Goal: Task Accomplishment & Management: Complete application form

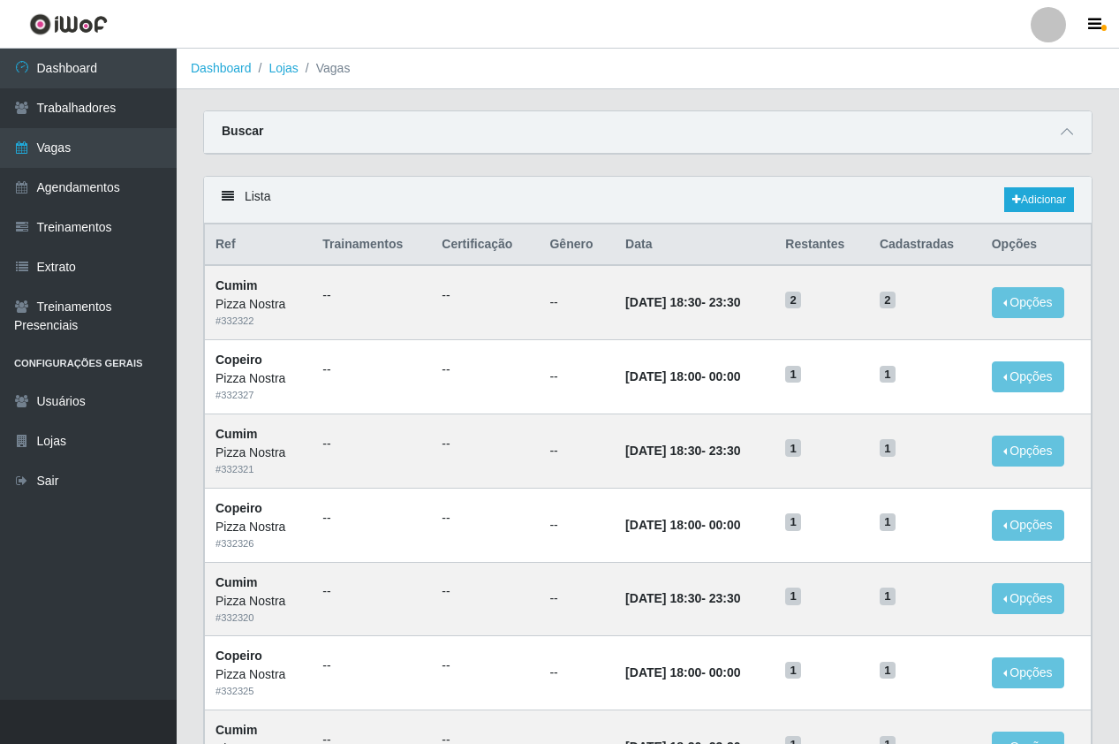
click at [641, 213] on div "Lista Adicionar" at bounding box center [648, 200] width 888 height 47
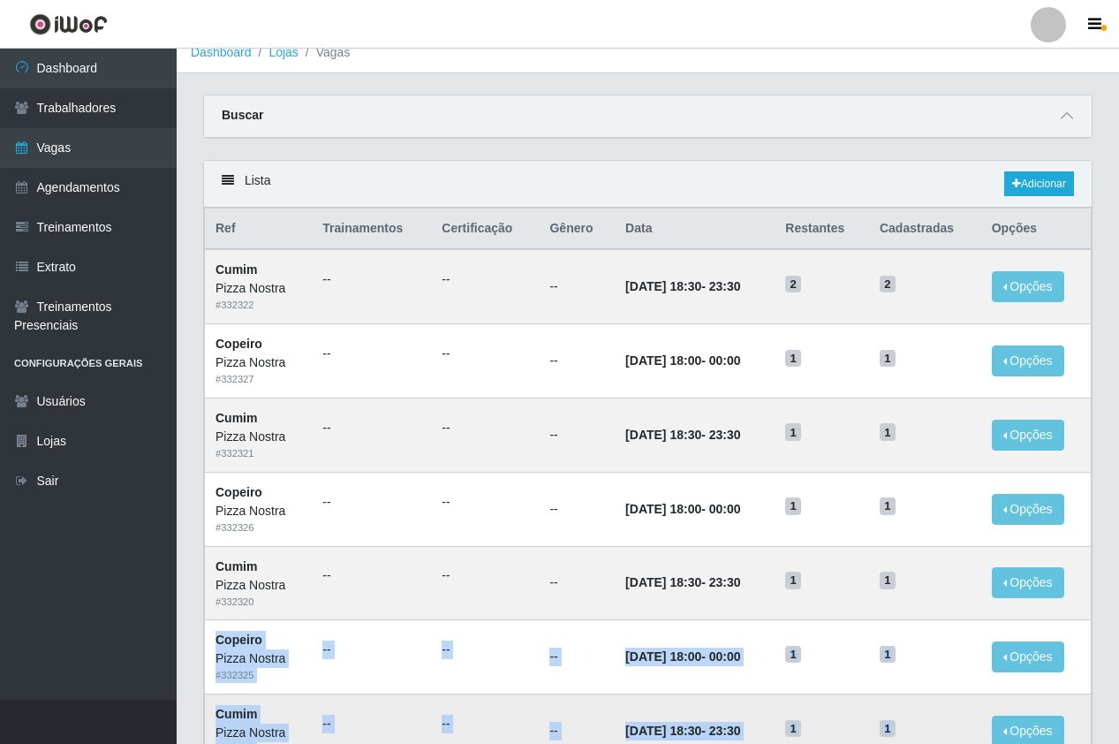
drag, startPoint x: 1007, startPoint y: 635, endPoint x: 1021, endPoint y: 742, distance: 107.8
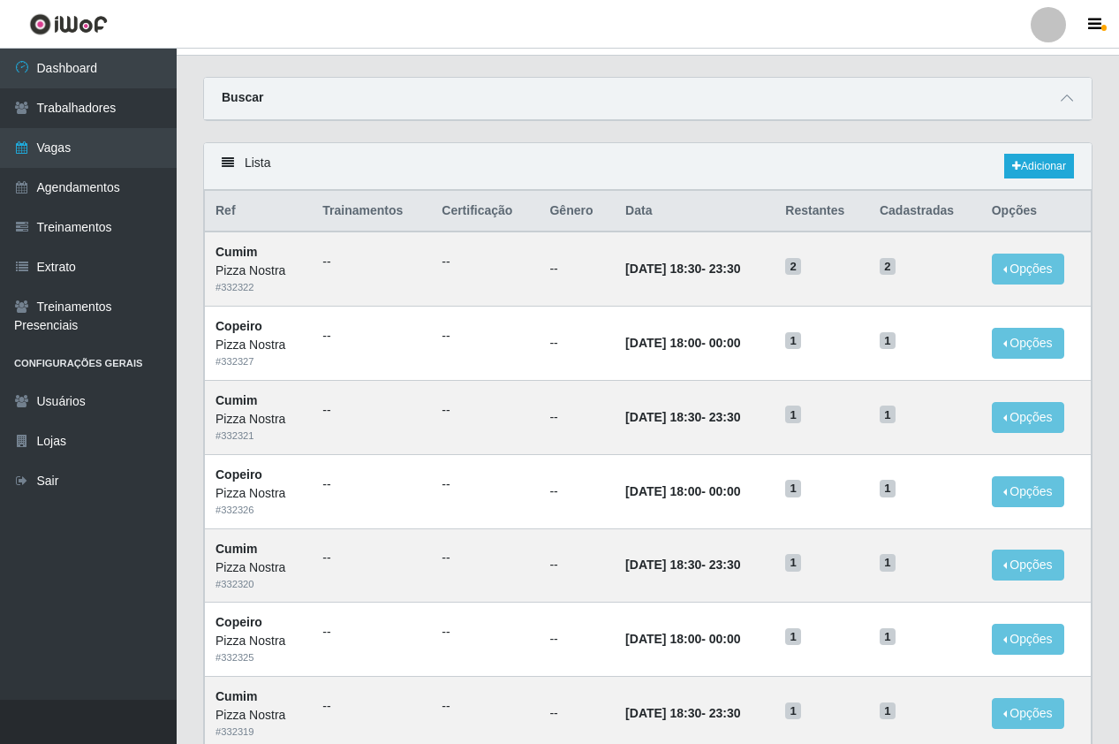
click at [704, 133] on div "Carregando... Buscar Início em Término em Função [Selecione...] ASG ASG + ASG +…" at bounding box center [648, 109] width 916 height 65
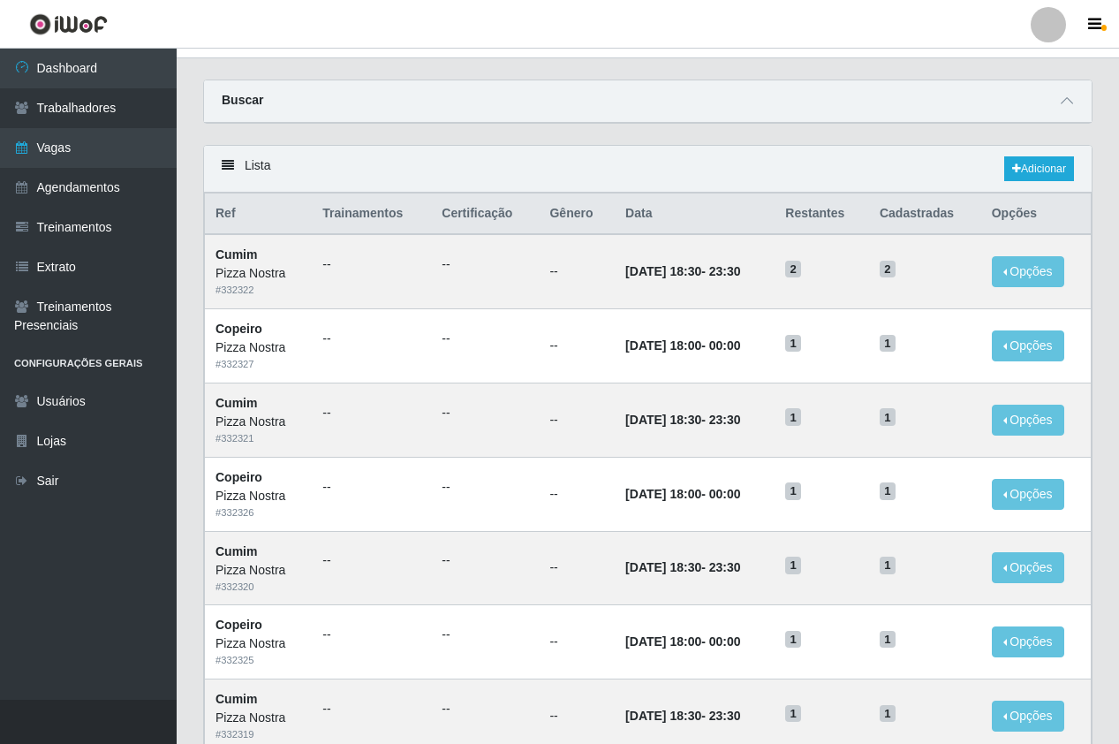
scroll to position [0, 0]
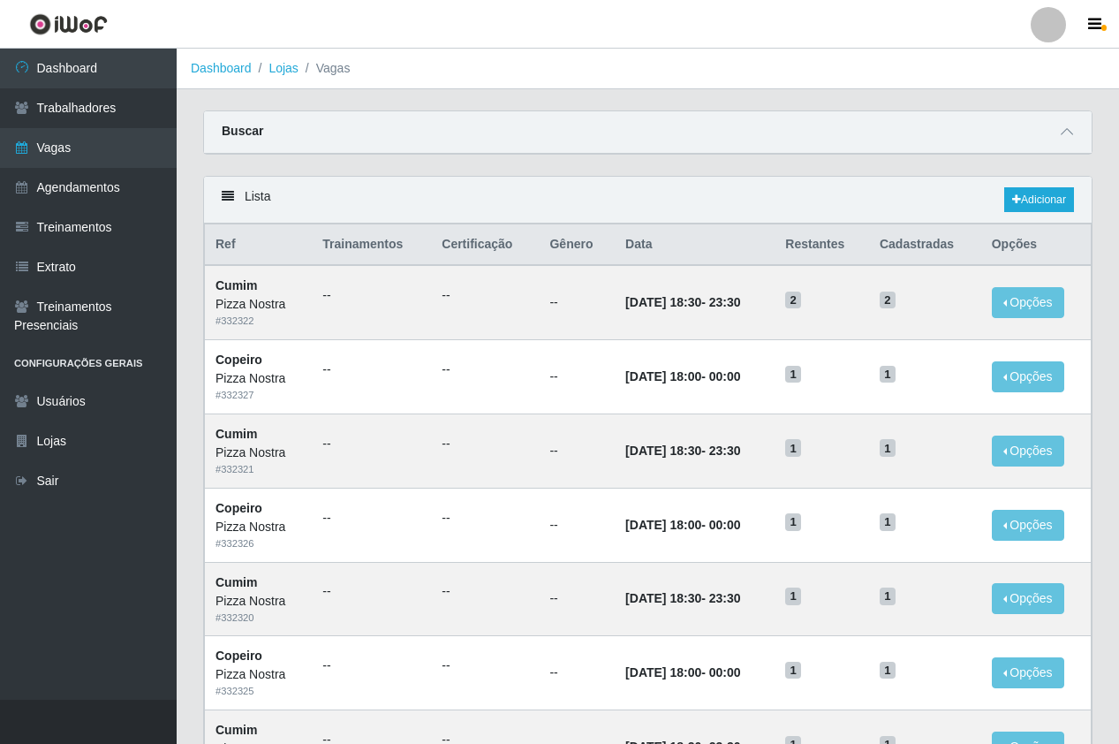
click at [672, 212] on div "Lista Adicionar" at bounding box center [648, 200] width 888 height 47
click at [1020, 217] on div "Lista Adicionar" at bounding box center [648, 200] width 888 height 47
click at [1020, 206] on link "Adicionar" at bounding box center [1040, 199] width 70 height 25
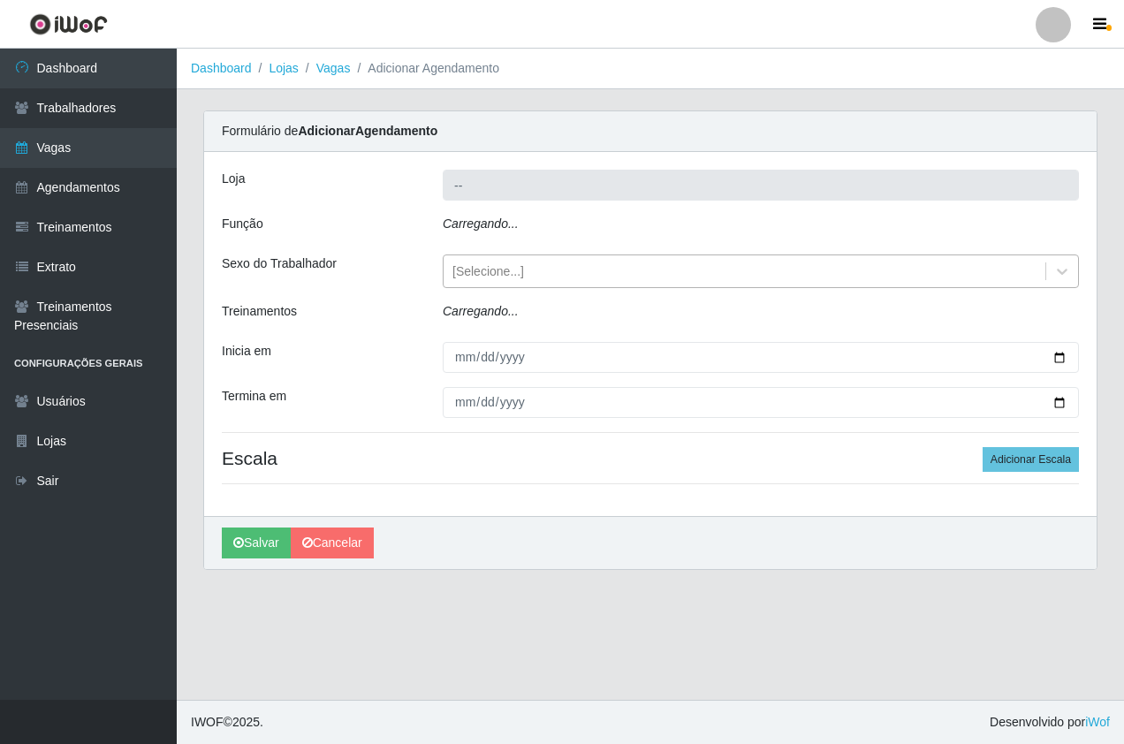
type input "Pizza Nostra"
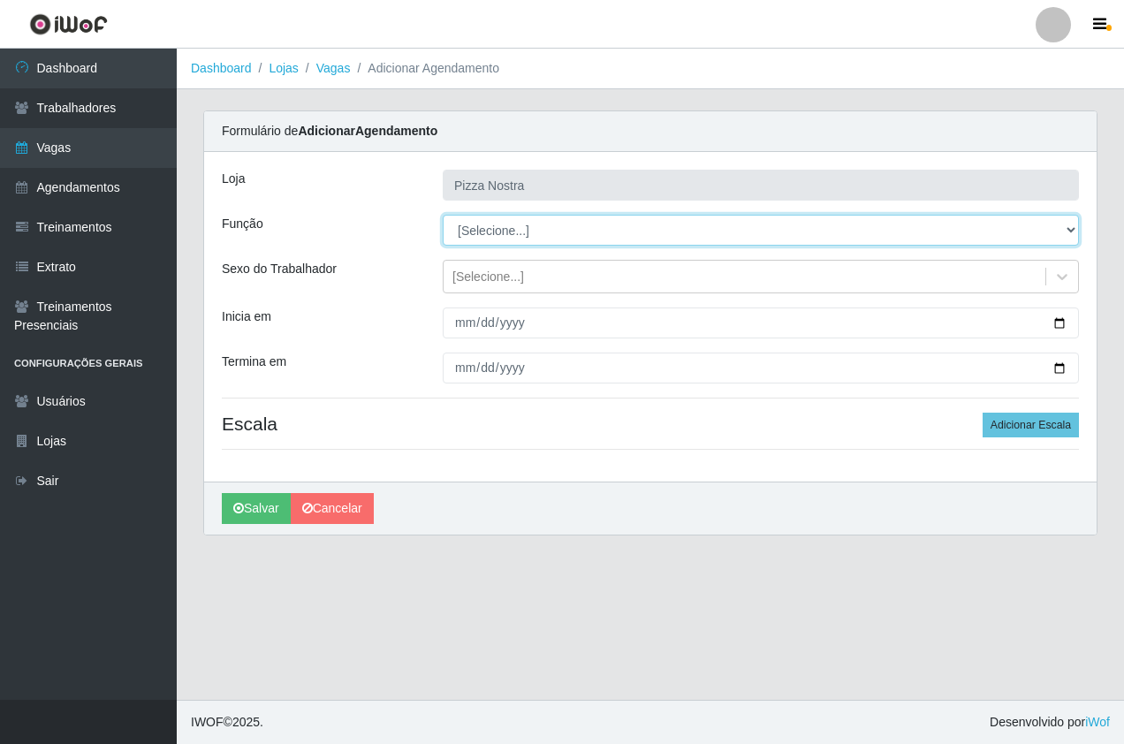
drag, startPoint x: 482, startPoint y: 250, endPoint x: 481, endPoint y: 234, distance: 16.0
click at [481, 234] on select "[Selecione...] ASG ASG + ASG ++ Auxiliar de Cozinha Auxiliar de Cozinha + Auxil…" at bounding box center [761, 230] width 636 height 31
select select "91"
click at [443, 215] on select "[Selecione...] ASG ASG + ASG ++ Auxiliar de Cozinha Auxiliar de Cozinha + Auxil…" at bounding box center [761, 230] width 636 height 31
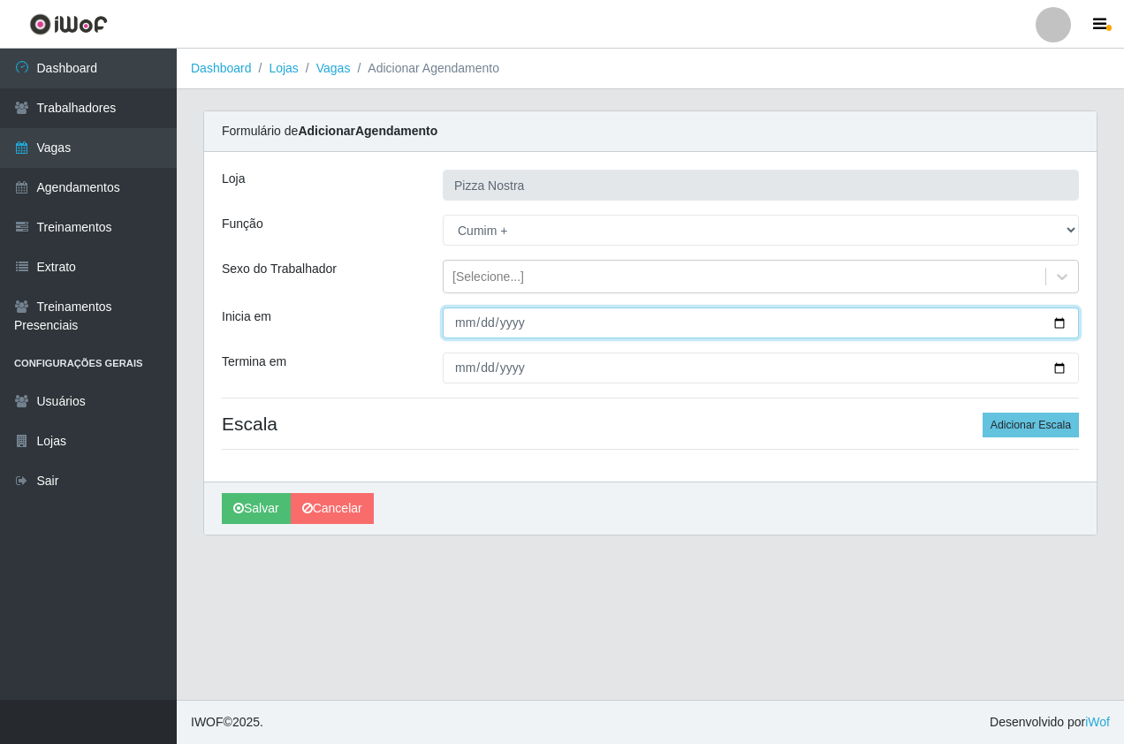
click at [449, 318] on input "Inicia em" at bounding box center [761, 322] width 636 height 31
type input "[DATE]"
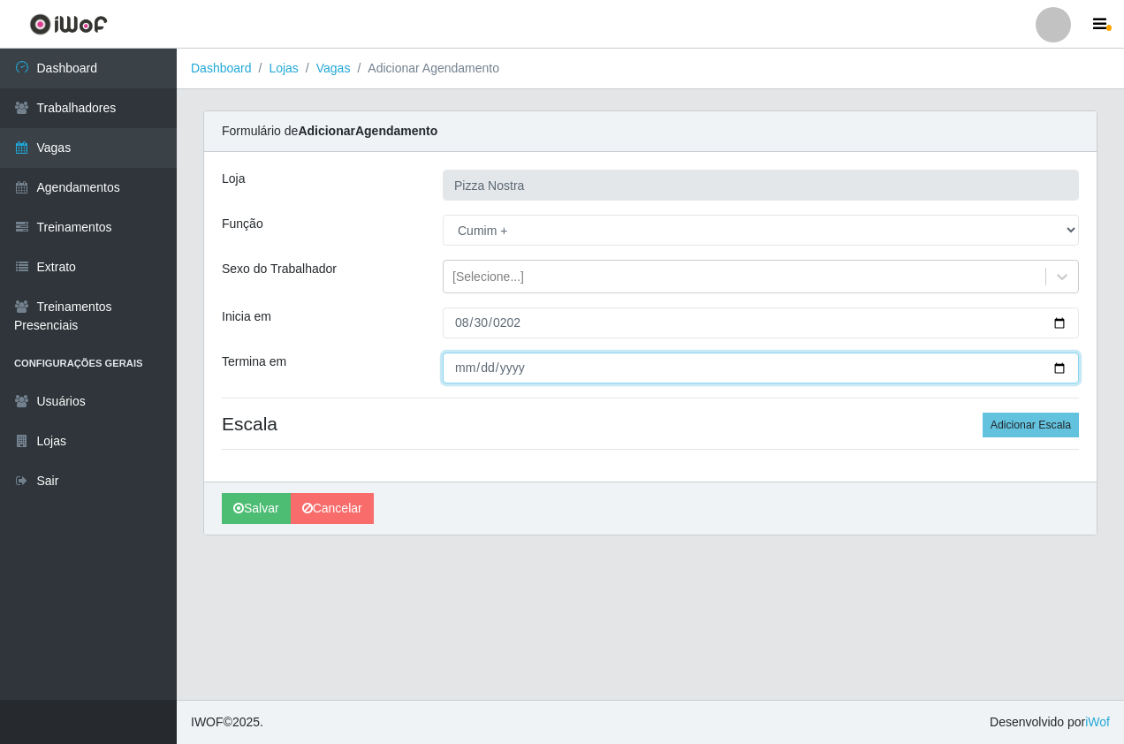
click at [459, 371] on input "Termina em" at bounding box center [761, 368] width 636 height 31
type input "[DATE]"
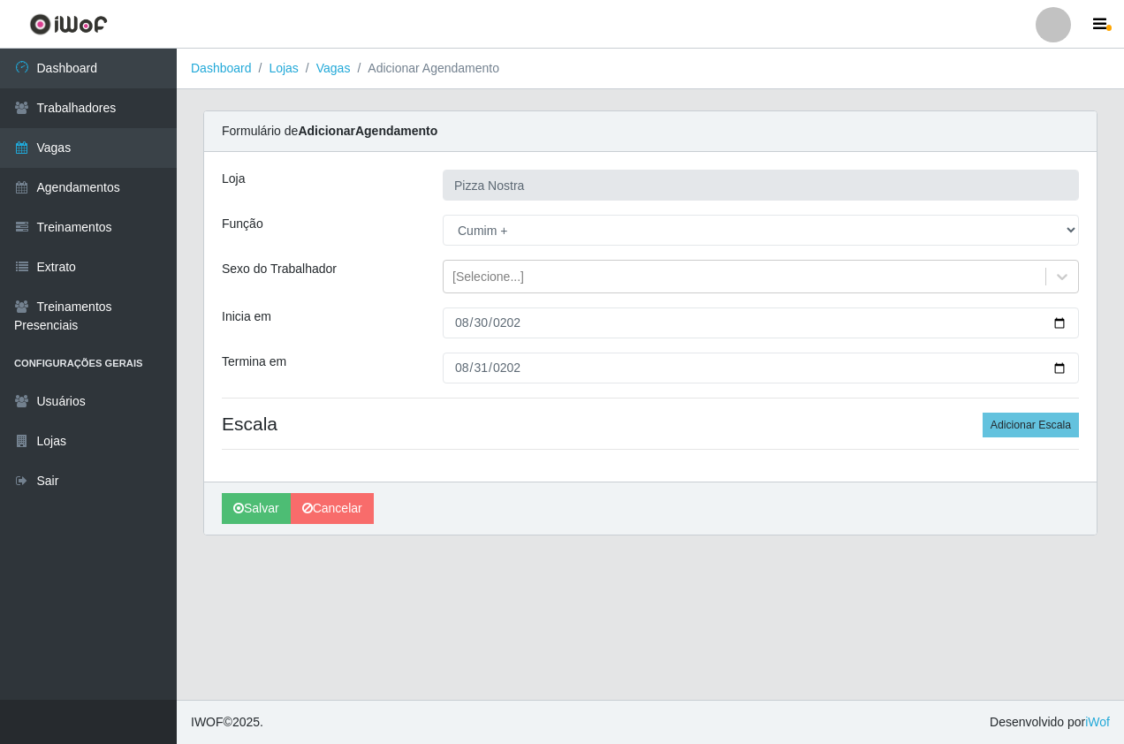
click at [657, 433] on h4 "Escala Adicionar Escala" at bounding box center [650, 424] width 857 height 22
click at [1050, 443] on div "Loja Pizza Nostra Função [Selecione...] ASG ASG + ASG ++ Auxiliar de Cozinha Au…" at bounding box center [650, 317] width 892 height 330
click at [1043, 429] on button "Adicionar Escala" at bounding box center [1030, 425] width 96 height 25
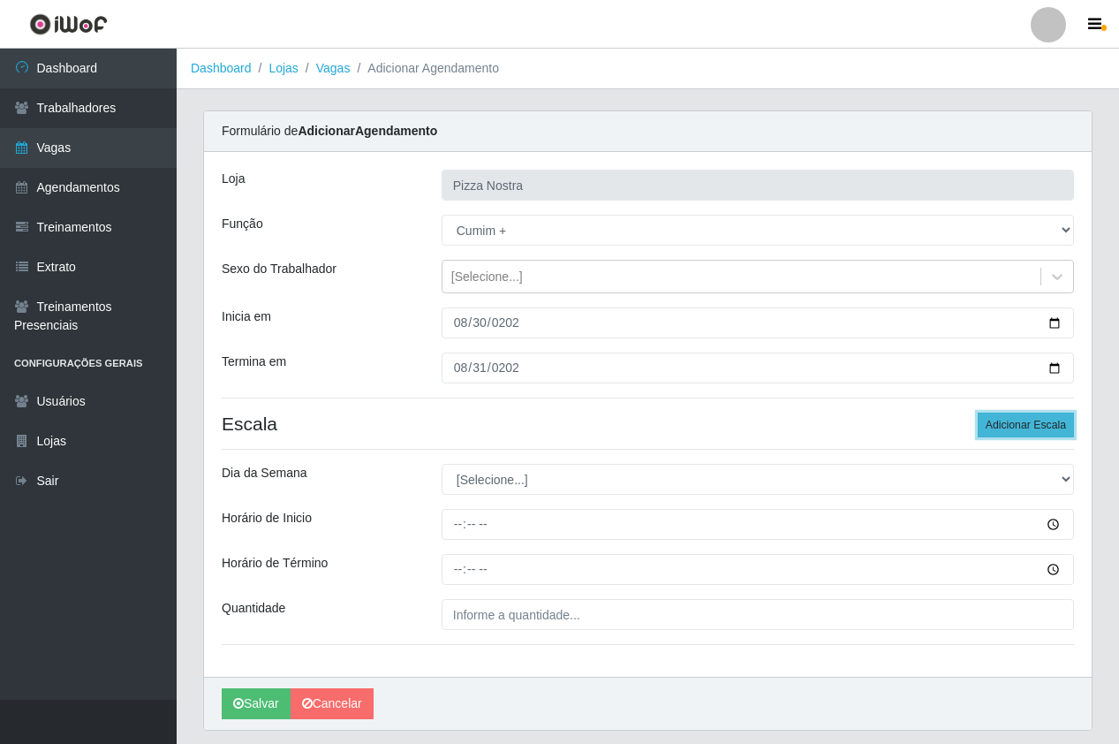
click at [1004, 428] on button "Adicionar Escala" at bounding box center [1026, 425] width 96 height 25
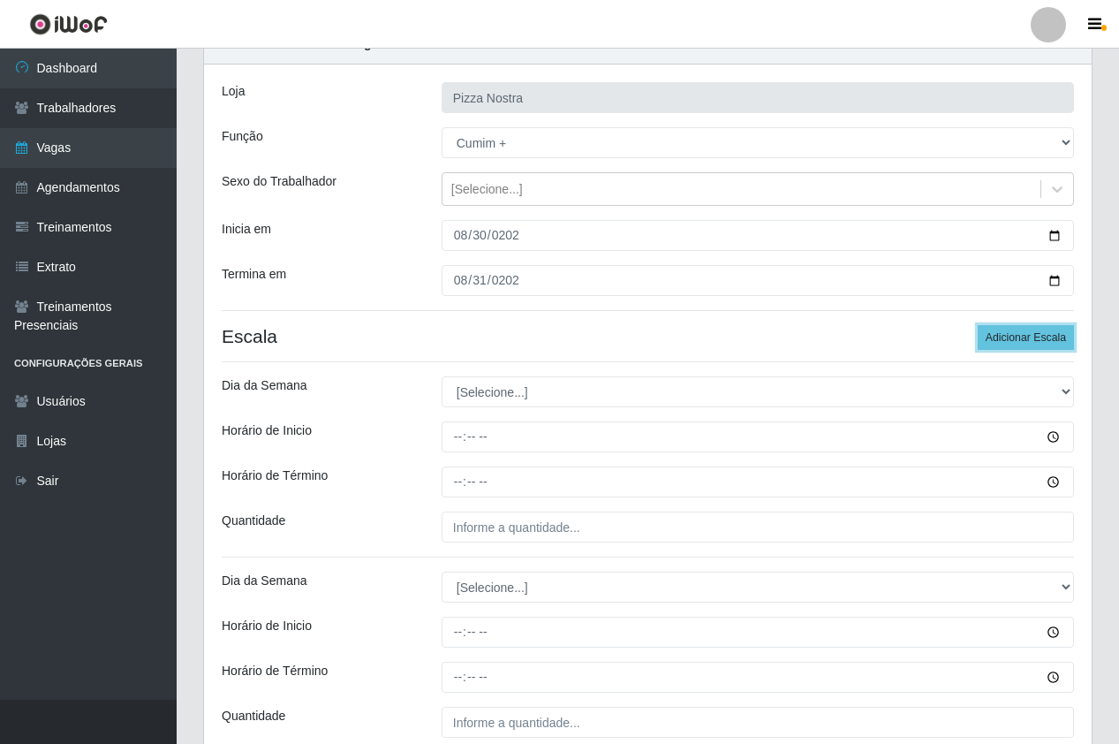
scroll to position [247, 0]
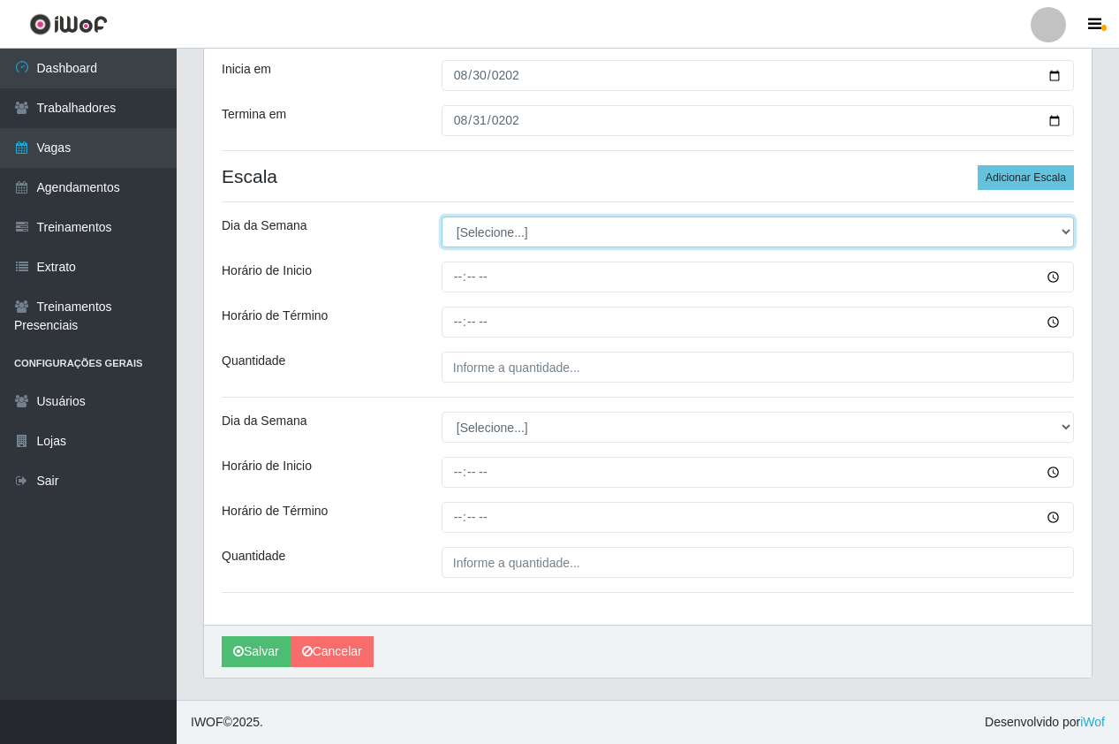
drag, startPoint x: 498, startPoint y: 233, endPoint x: 505, endPoint y: 250, distance: 17.9
click at [498, 233] on select "[Selecione...] Segunda Terça Quarta Quinta Sexta Sábado Domingo" at bounding box center [758, 231] width 633 height 31
select select "6"
click at [442, 216] on select "[Selecione...] Segunda Terça Quarta Quinta Sexta Sábado Domingo" at bounding box center [758, 231] width 633 height 31
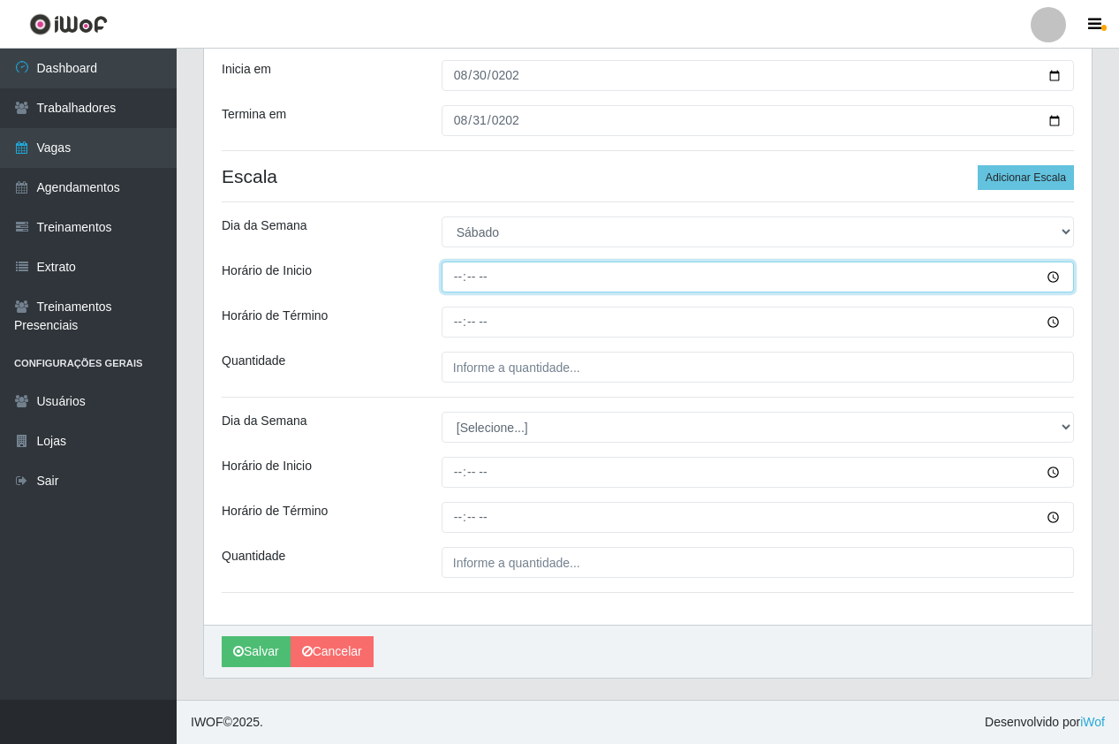
click at [446, 280] on input "Horário de Inicio" at bounding box center [758, 277] width 633 height 31
type input "18:00"
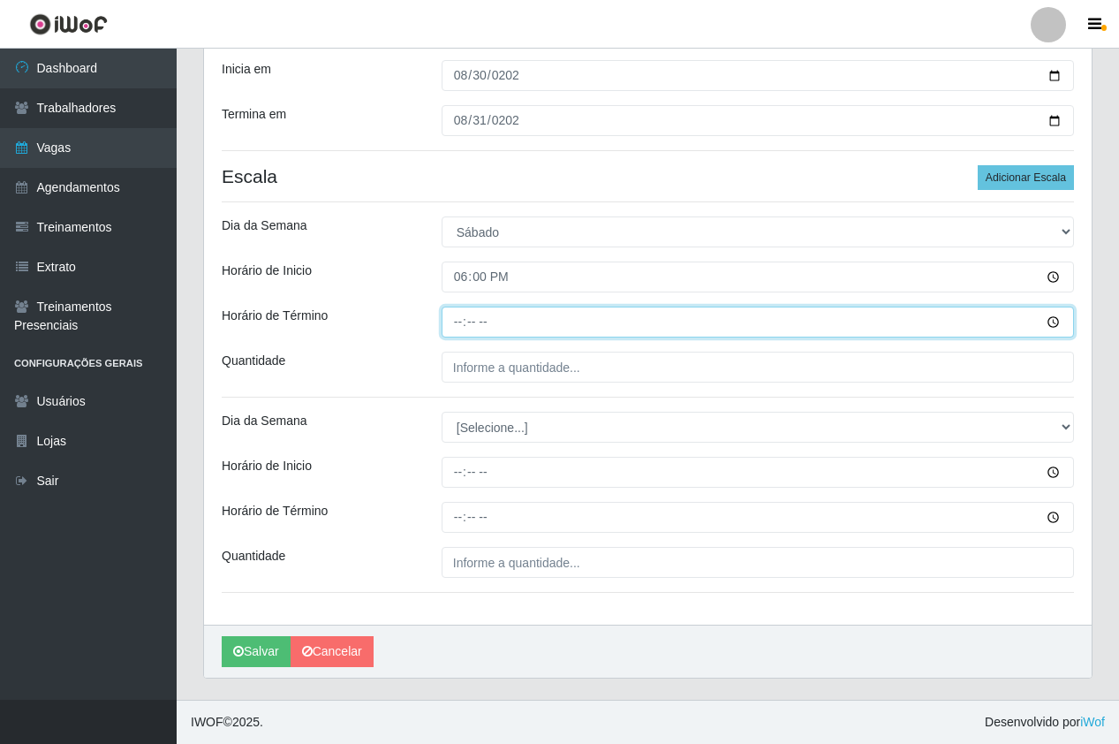
click at [445, 327] on input "Horário de Término" at bounding box center [758, 322] width 633 height 31
type input "00:00"
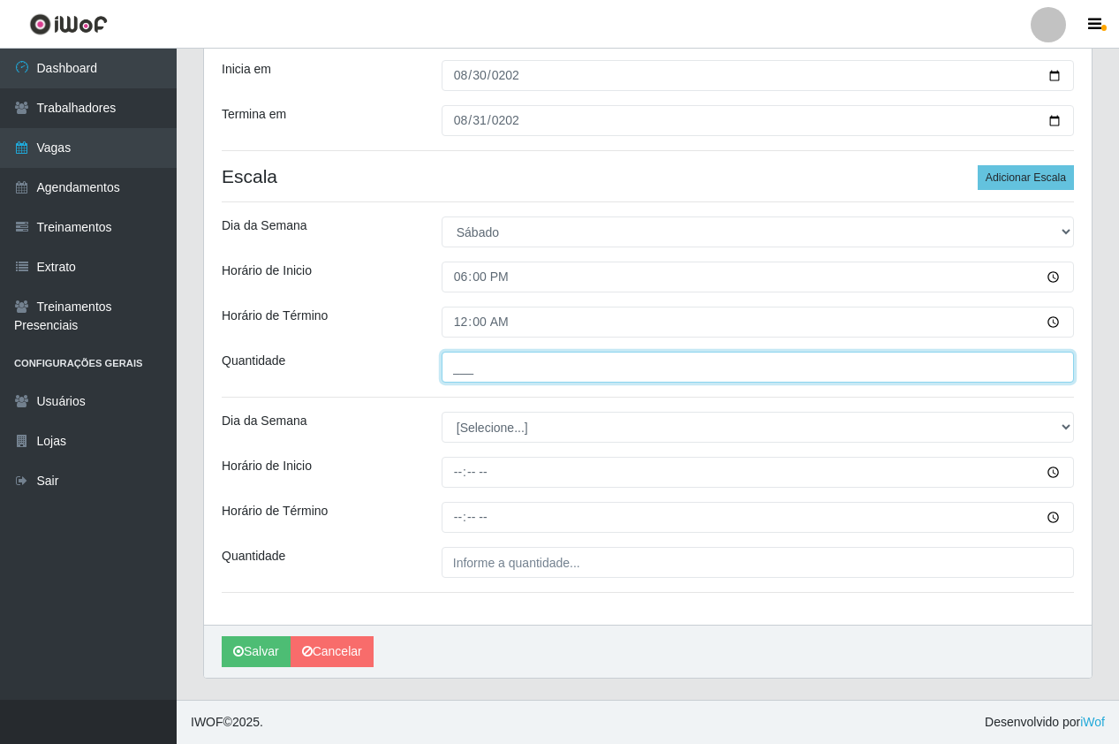
click at [495, 378] on input "___" at bounding box center [758, 367] width 633 height 31
type input "4__"
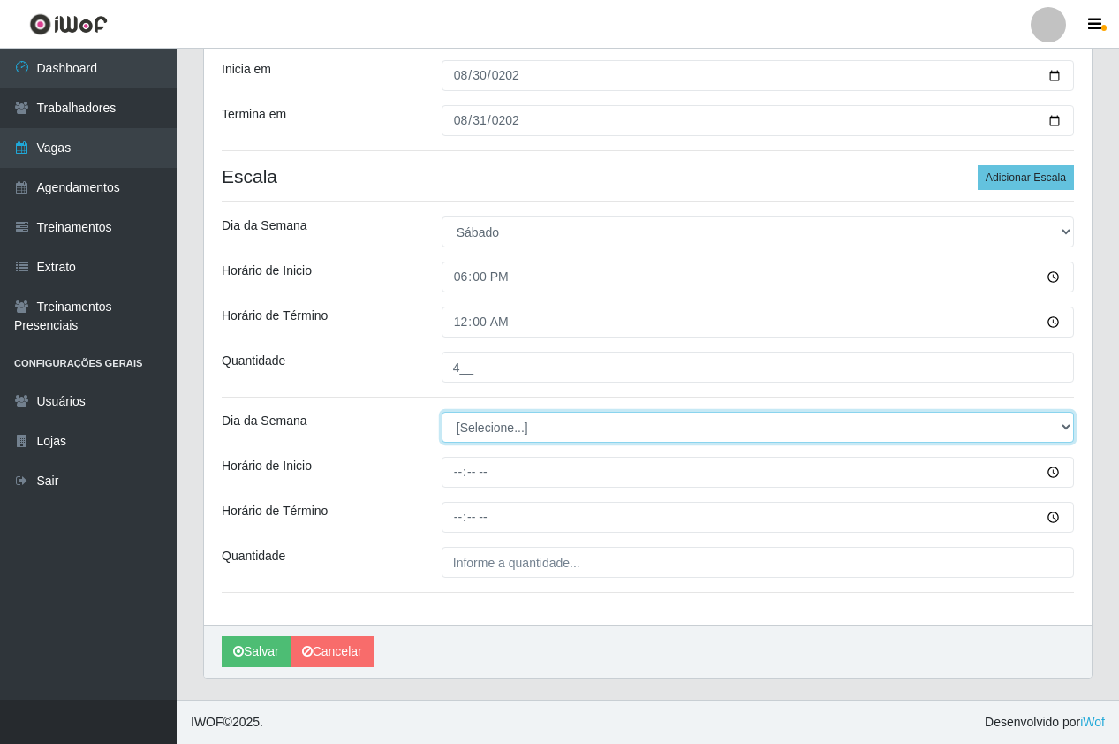
click at [468, 438] on select "[Selecione...] Segunda Terça Quarta Quinta Sexta Sábado Domingo" at bounding box center [758, 427] width 633 height 31
select select "0"
click at [442, 412] on select "[Selecione...] Segunda Terça Quarta Quinta Sexta Sábado Domingo" at bounding box center [758, 427] width 633 height 31
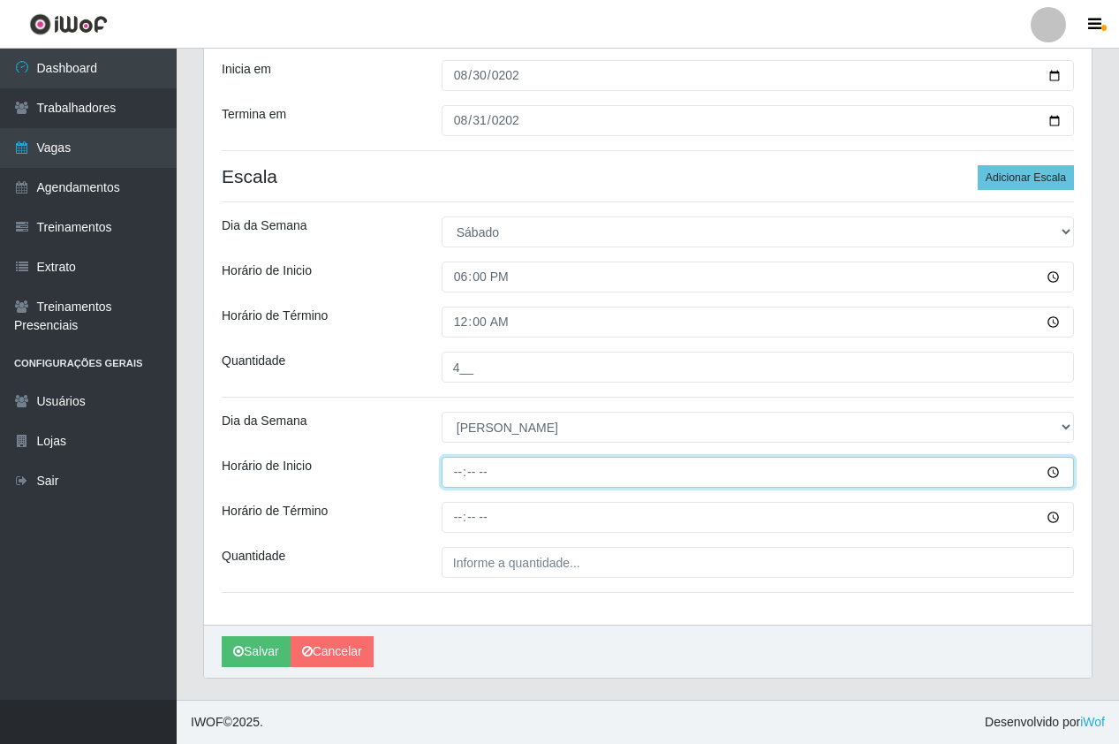
click at [459, 481] on input "Horário de Inicio" at bounding box center [758, 472] width 633 height 31
type input "18:00"
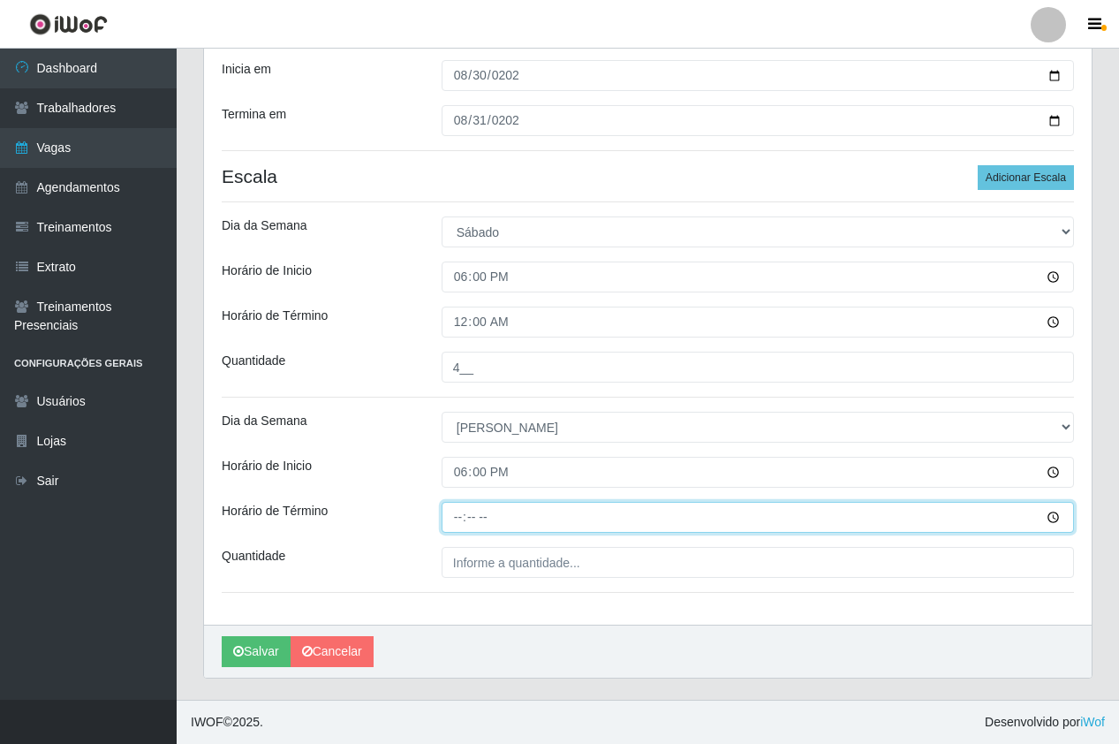
click at [452, 514] on input "Horário de Término" at bounding box center [758, 517] width 633 height 31
type input "00:00"
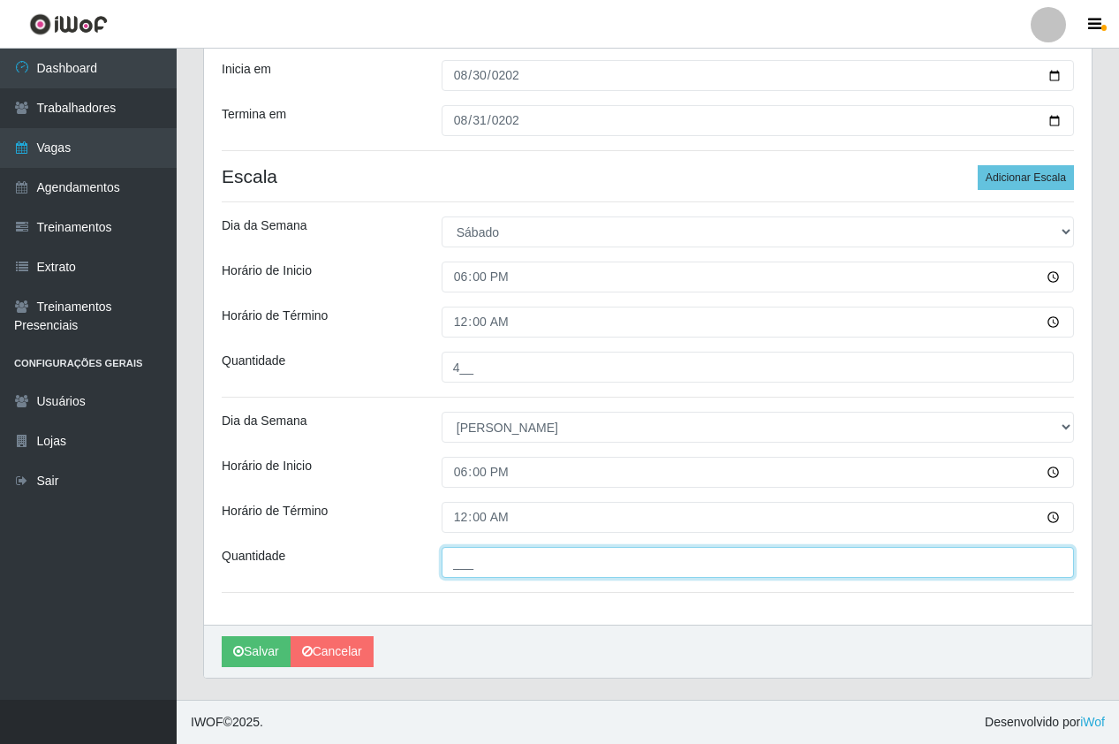
click at [506, 561] on input "___" at bounding box center [758, 562] width 633 height 31
type input "4__"
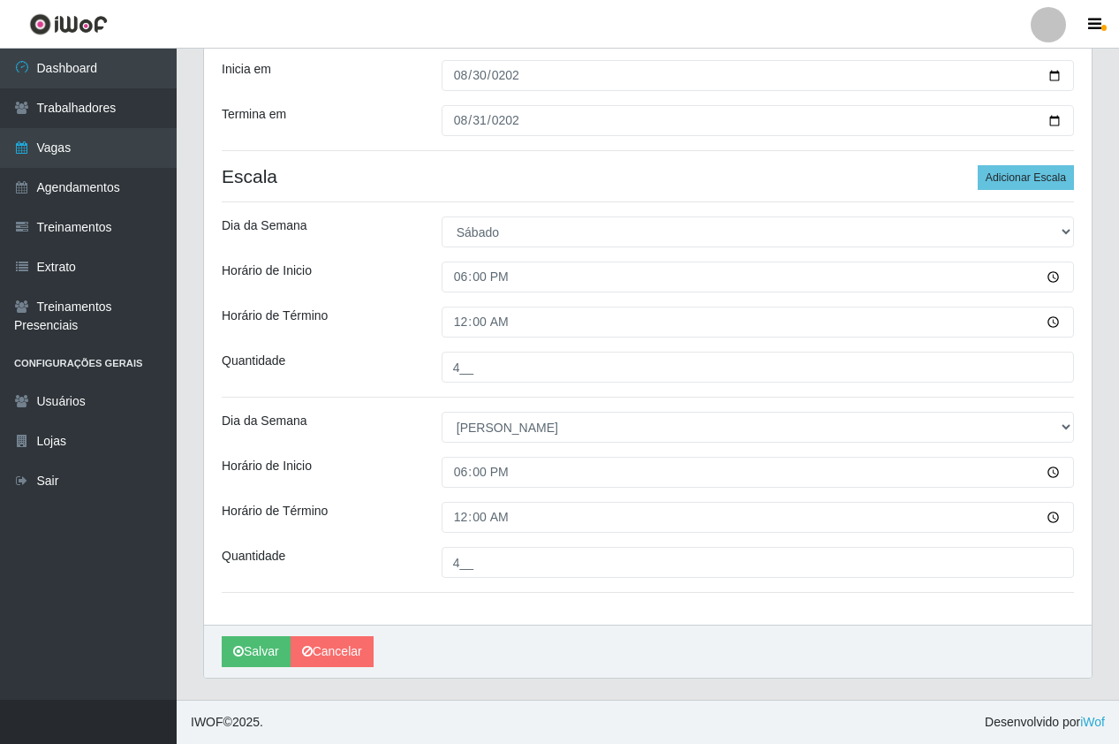
click at [474, 646] on div "[PERSON_NAME]" at bounding box center [648, 651] width 888 height 53
click at [261, 655] on button "Salvar" at bounding box center [256, 651] width 69 height 31
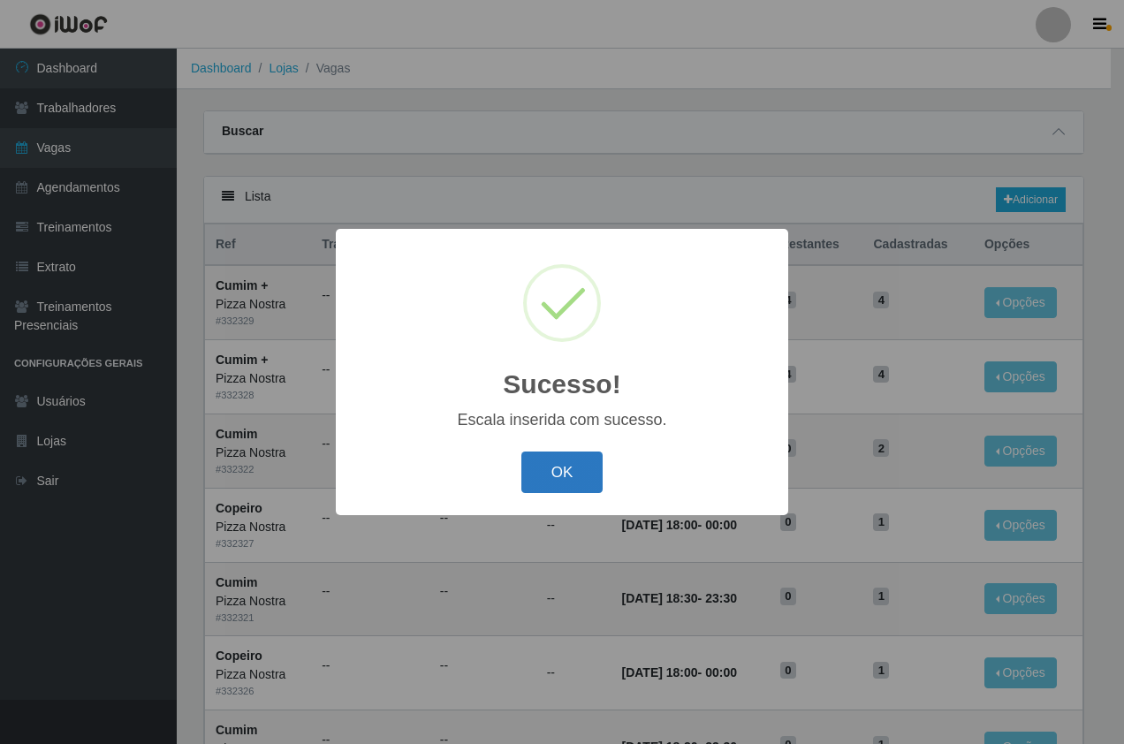
click at [535, 474] on button "OK" at bounding box center [562, 472] width 82 height 42
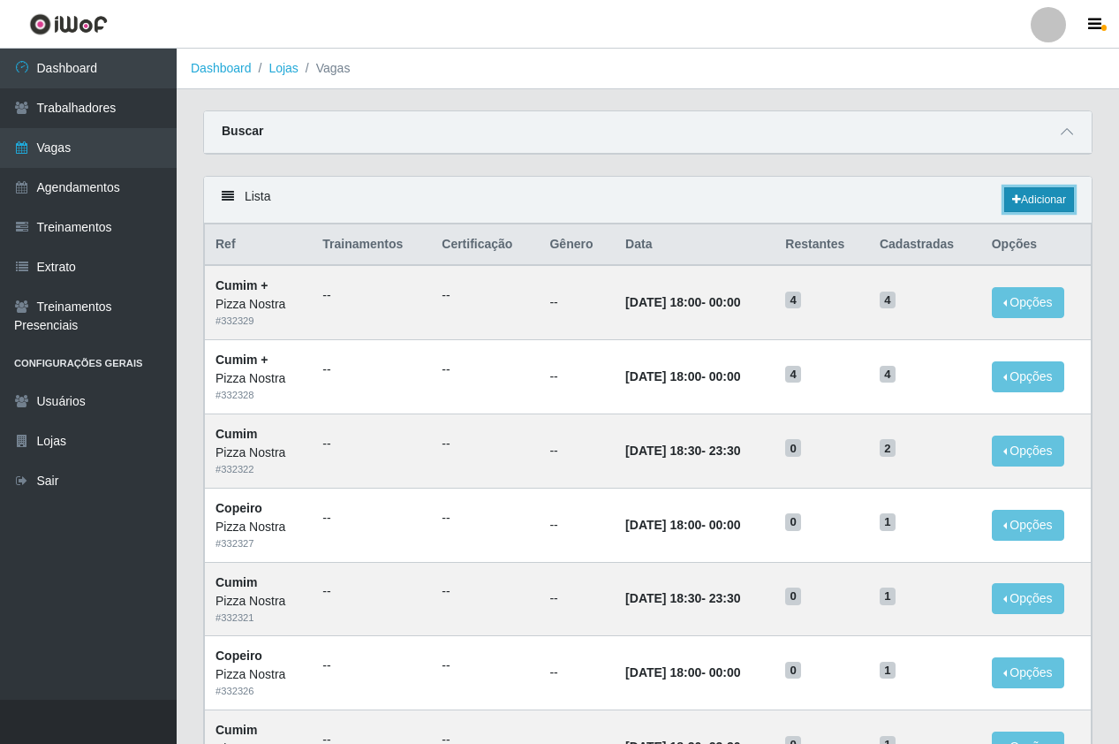
click at [1031, 198] on link "Adicionar" at bounding box center [1040, 199] width 70 height 25
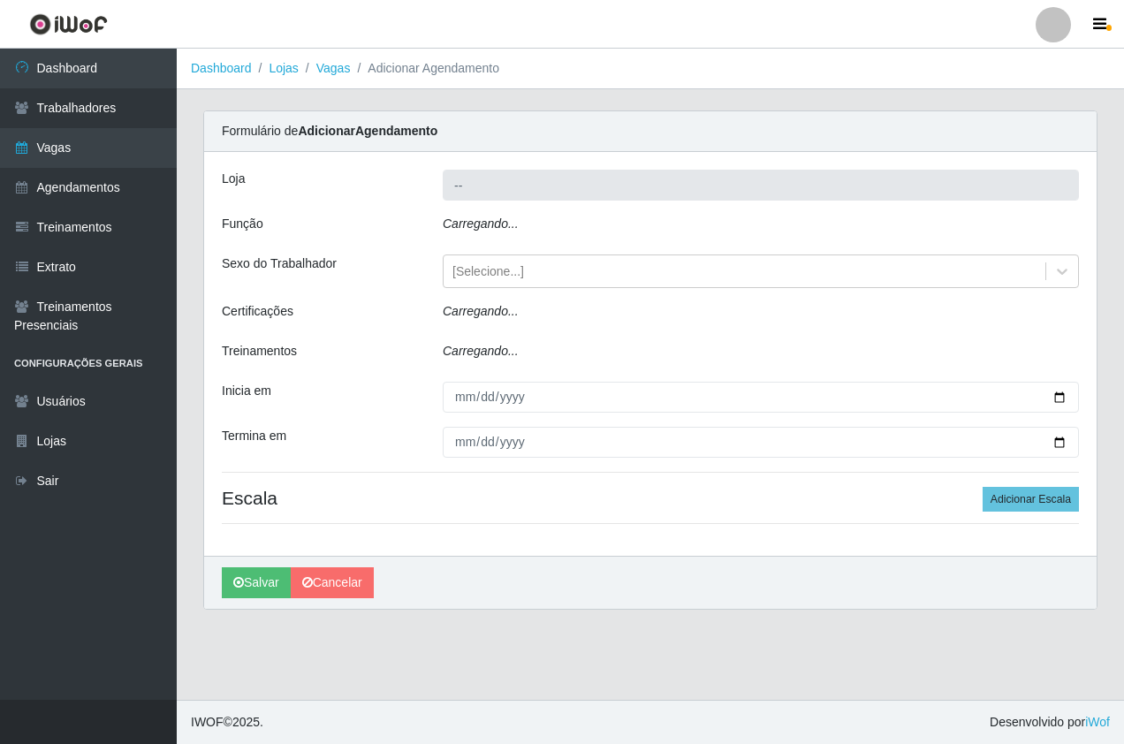
type input "Pizza Nostra"
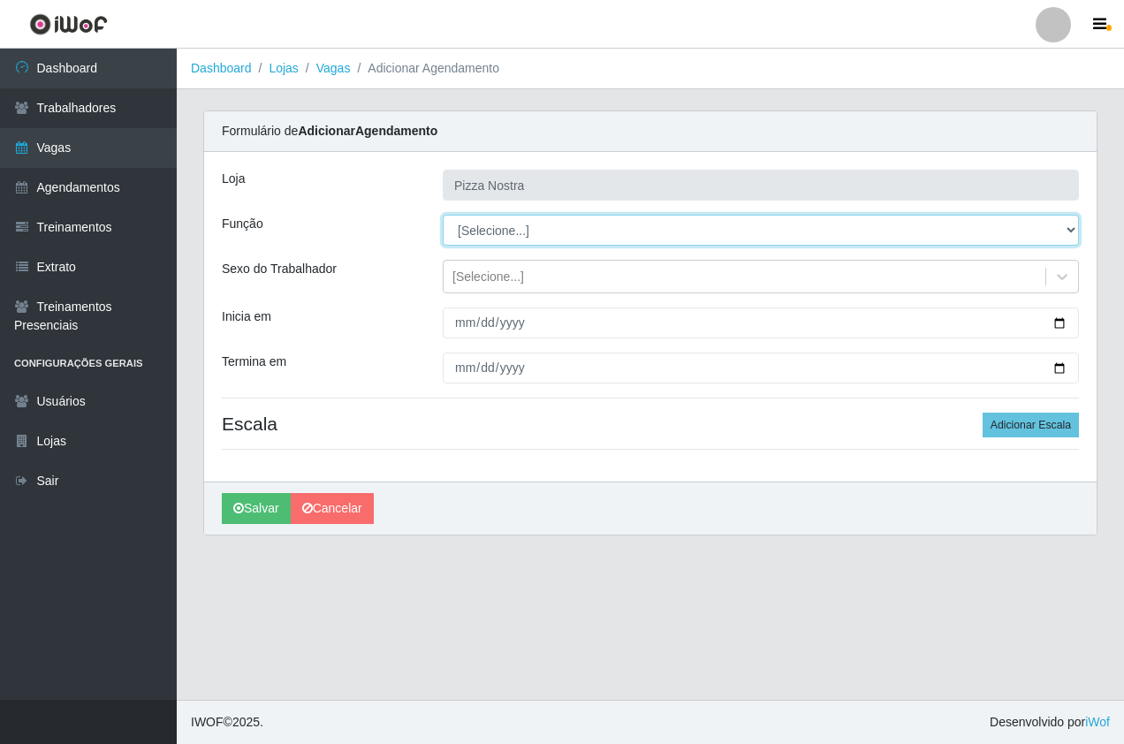
click at [476, 232] on select "[Selecione...] ASG ASG + ASG ++ Auxiliar de Cozinha Auxiliar de Cozinha + Auxil…" at bounding box center [761, 230] width 636 height 31
select select "96"
click at [443, 215] on select "[Selecione...] ASG ASG + ASG ++ Auxiliar de Cozinha Auxiliar de Cozinha + Auxil…" at bounding box center [761, 230] width 636 height 31
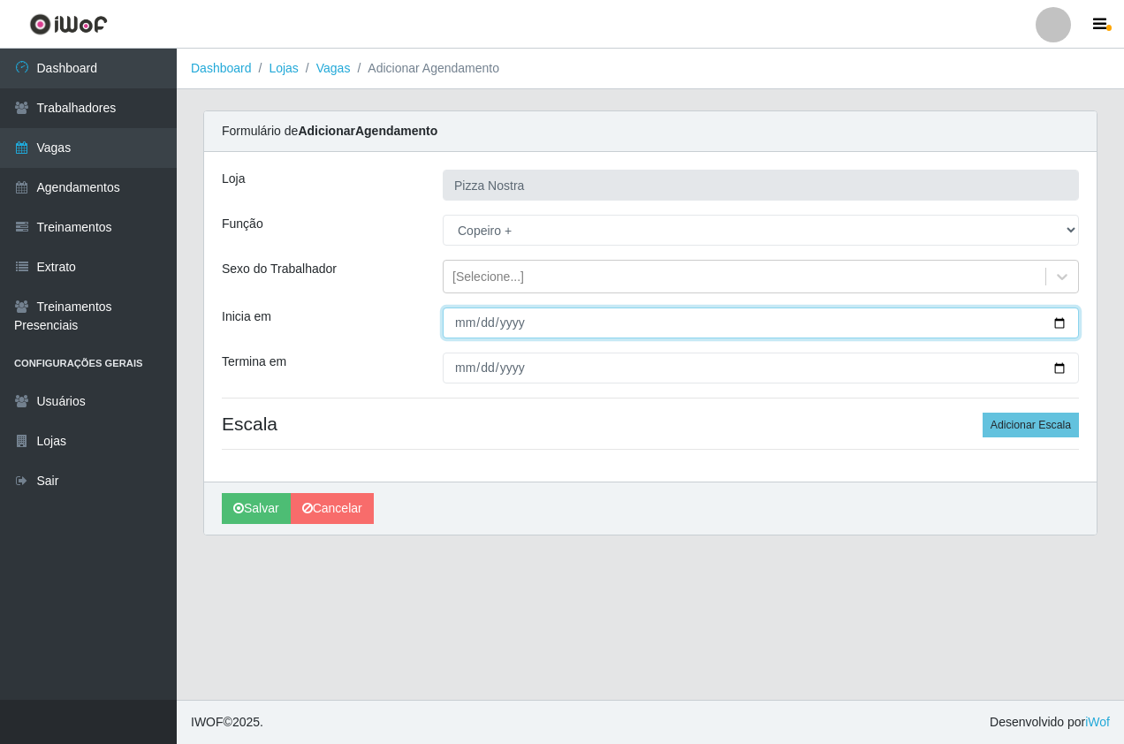
click at [459, 319] on input "Inicia em" at bounding box center [761, 322] width 636 height 31
type input "[DATE]"
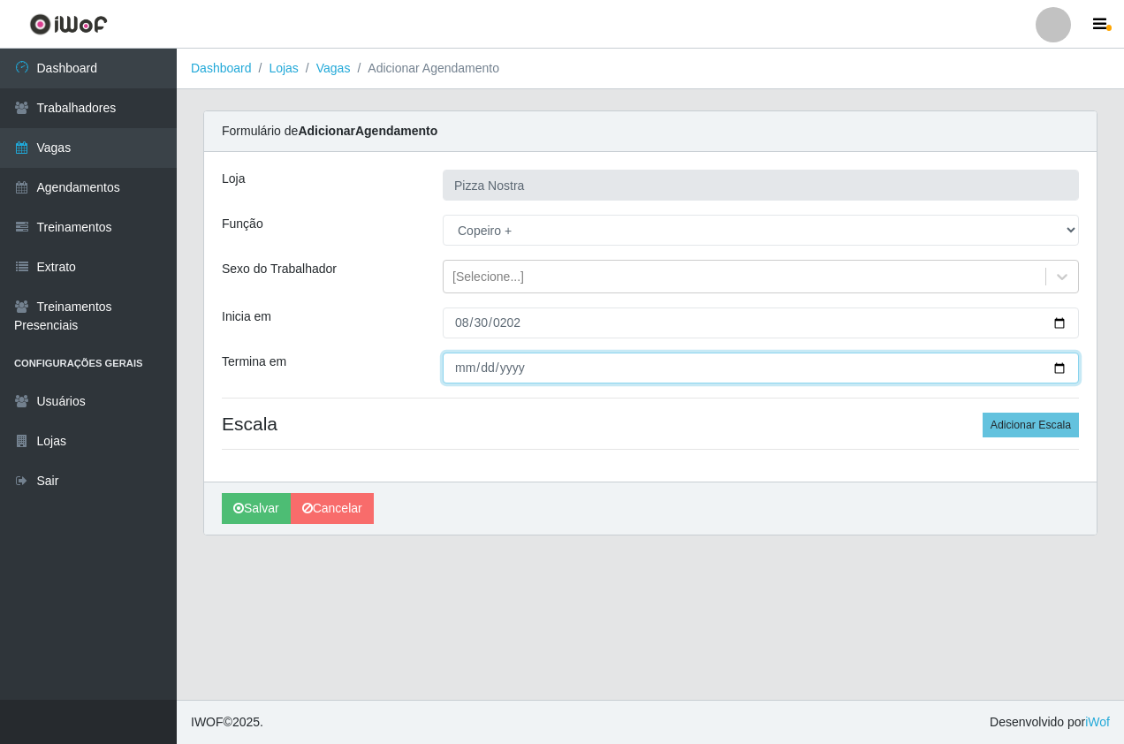
click at [454, 371] on input "Termina em" at bounding box center [761, 368] width 636 height 31
type input "[DATE]"
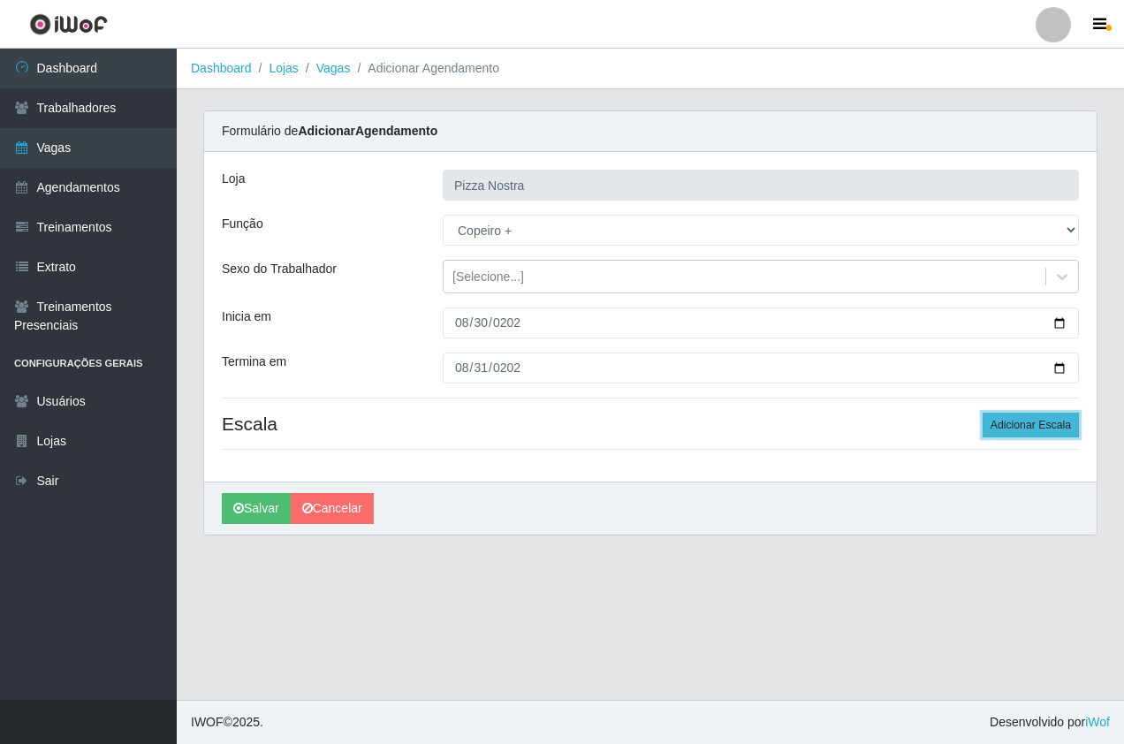
click at [991, 423] on button "Adicionar Escala" at bounding box center [1030, 425] width 96 height 25
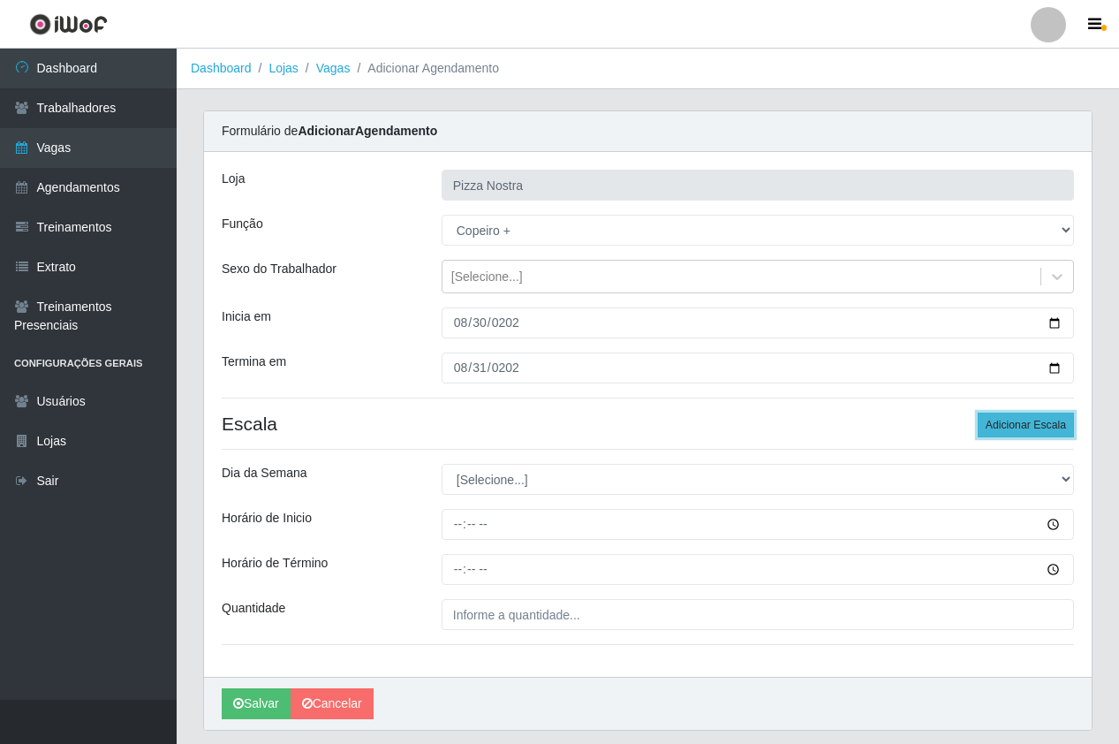
click at [991, 423] on button "Adicionar Escala" at bounding box center [1026, 425] width 96 height 25
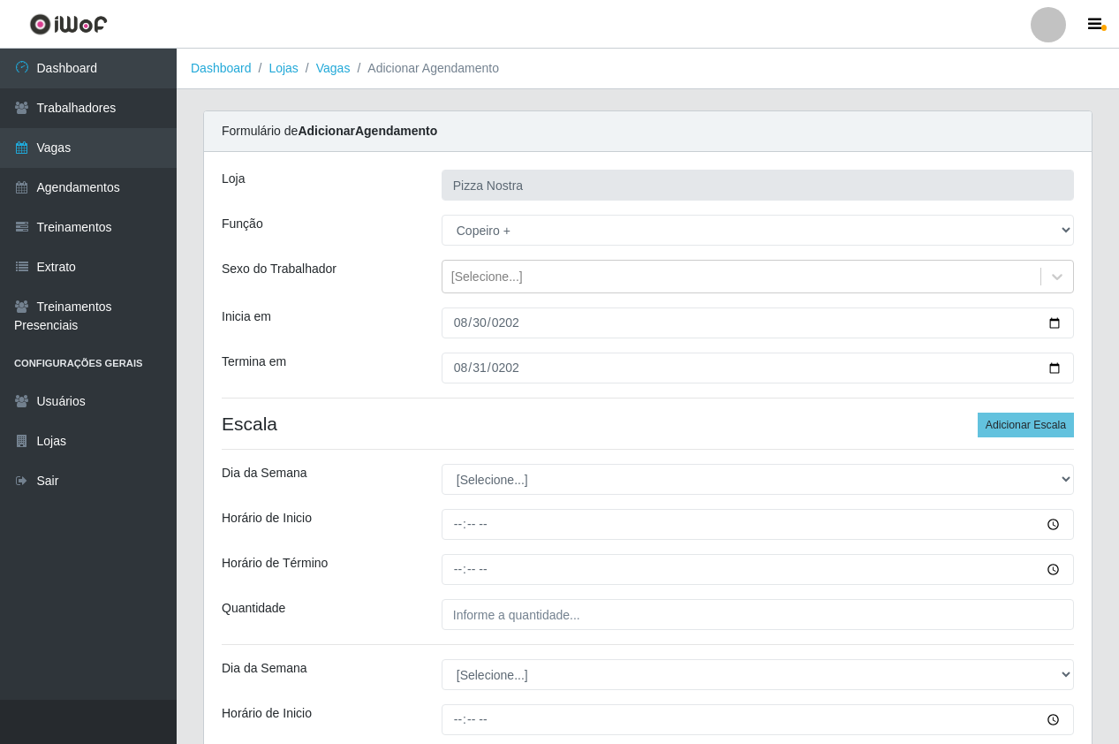
click at [441, 449] on hr at bounding box center [648, 449] width 853 height 1
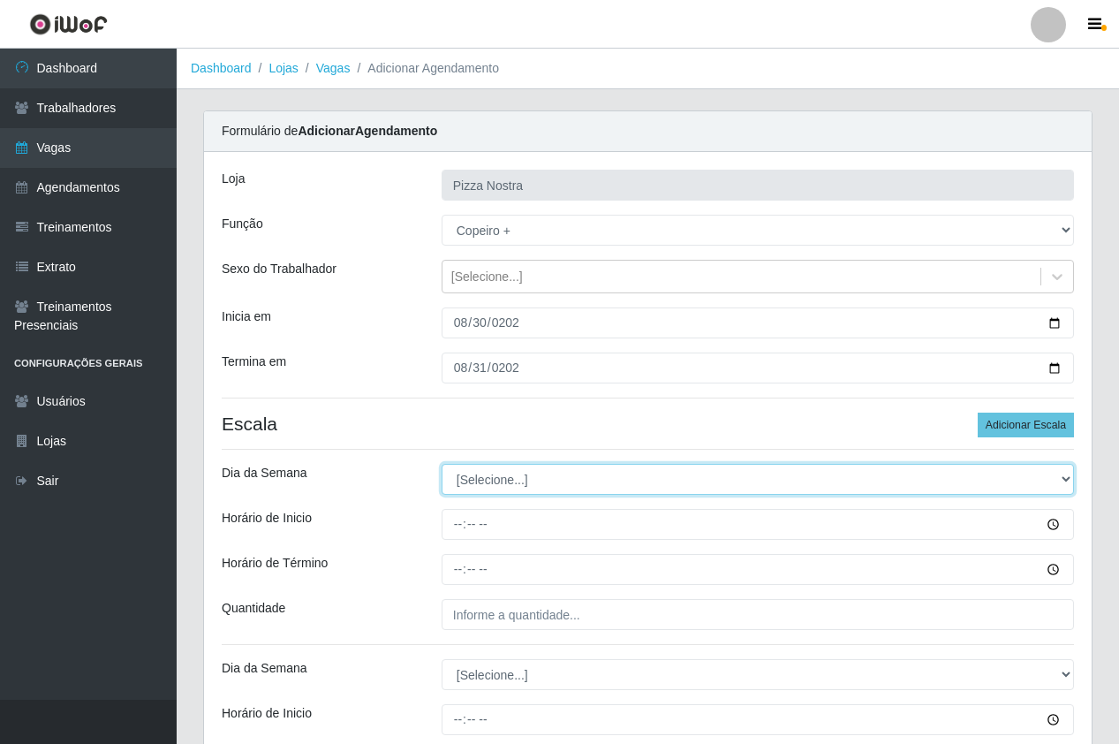
click at [466, 470] on select "[Selecione...] Segunda Terça Quarta Quinta Sexta Sábado Domingo" at bounding box center [758, 479] width 633 height 31
select select "6"
click at [442, 464] on select "[Selecione...] Segunda Terça Quarta Quinta Sexta Sábado Domingo" at bounding box center [758, 479] width 633 height 31
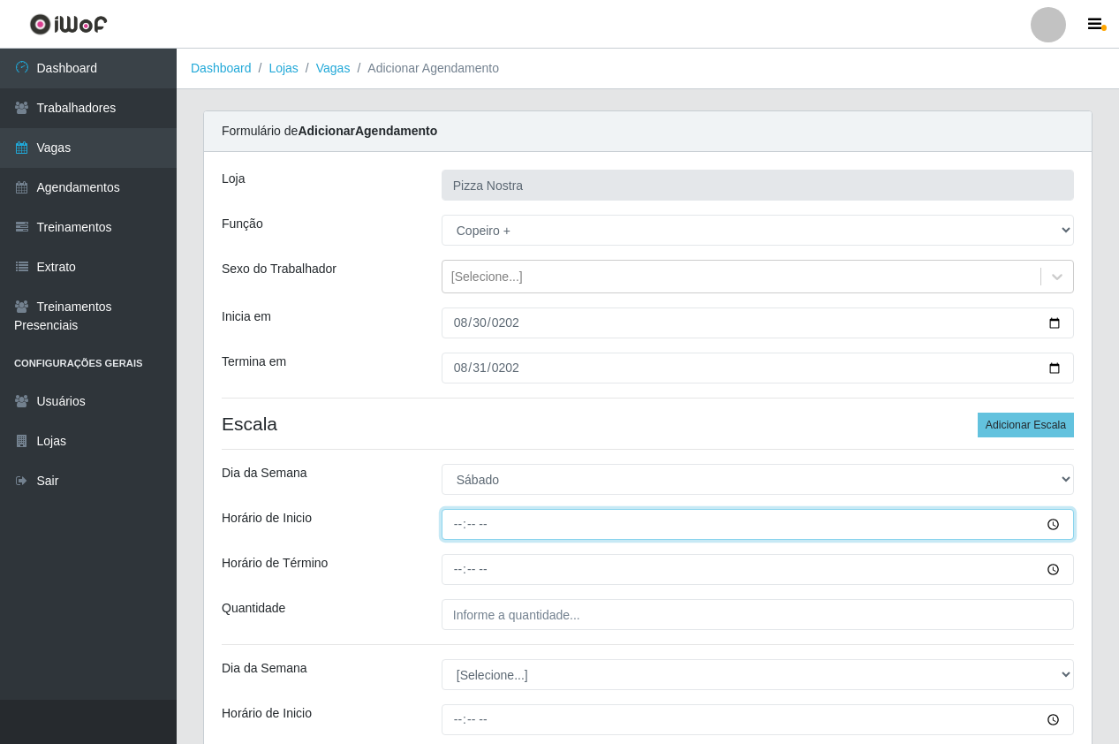
click at [466, 521] on input "Horário de Inicio" at bounding box center [758, 524] width 633 height 31
type input "18:00"
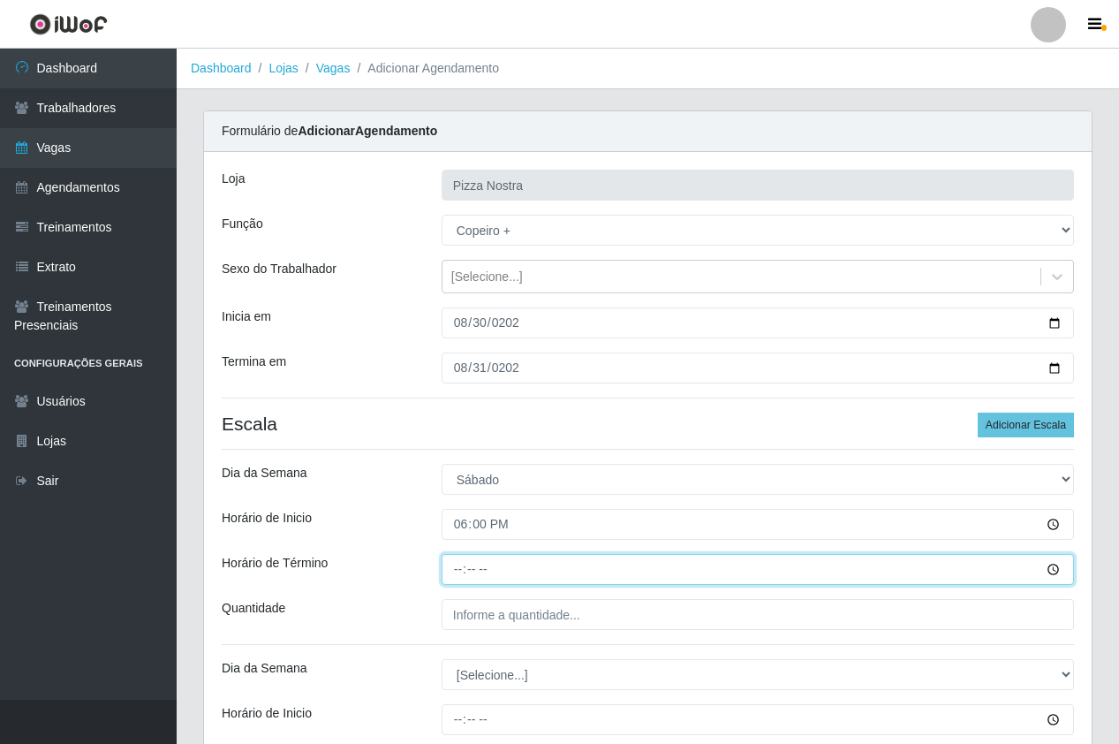
click at [464, 573] on input "Horário de Término" at bounding box center [758, 569] width 633 height 31
type input "00:00"
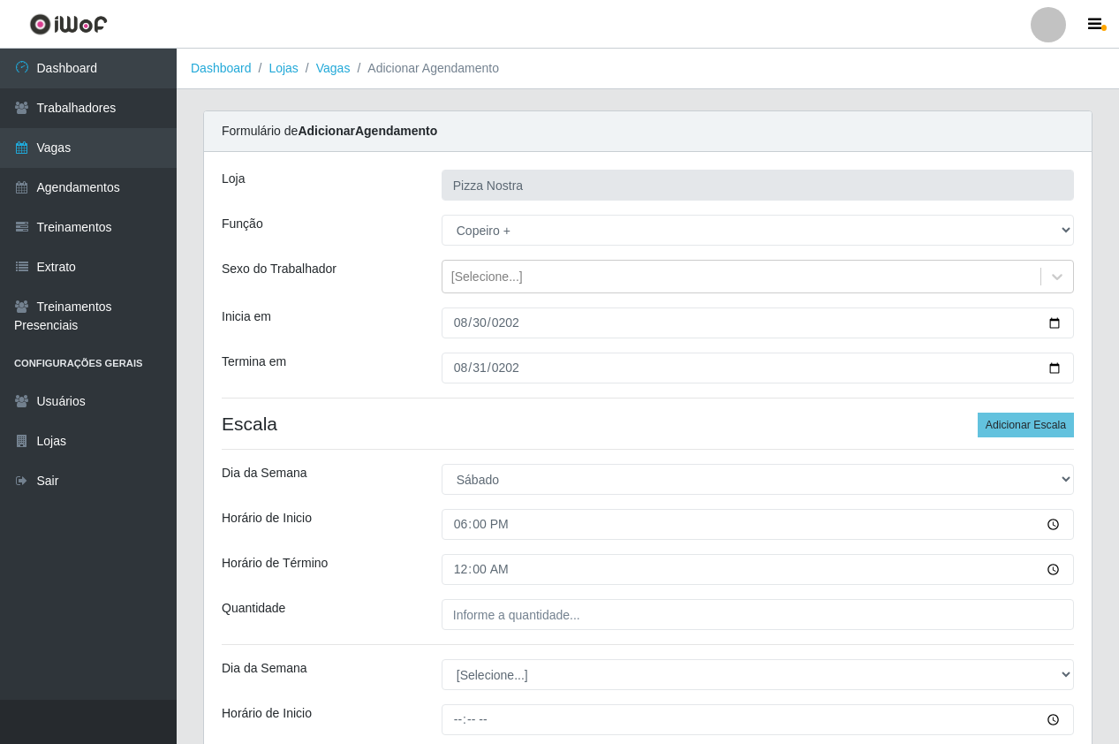
click at [541, 632] on div "Loja Pizza Nostra Função [Selecione...] ASG ASG + ASG ++ Auxiliar de Cozinha Au…" at bounding box center [648, 512] width 888 height 720
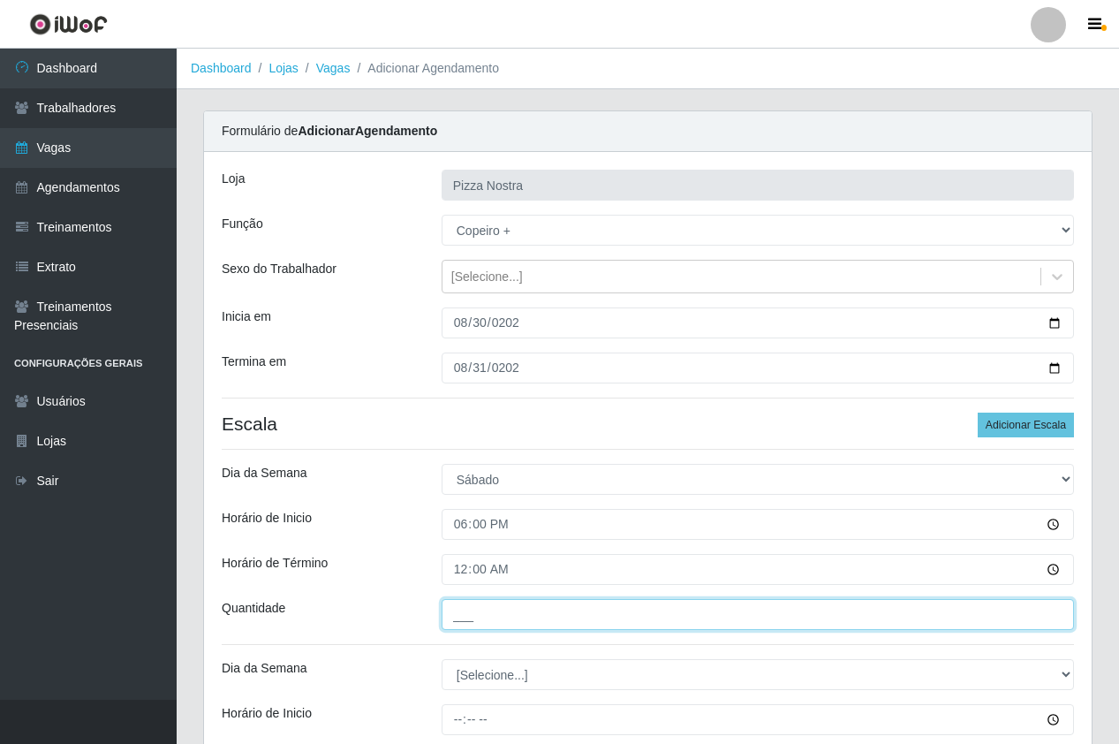
click at [551, 615] on input "___" at bounding box center [758, 614] width 633 height 31
type input "1__"
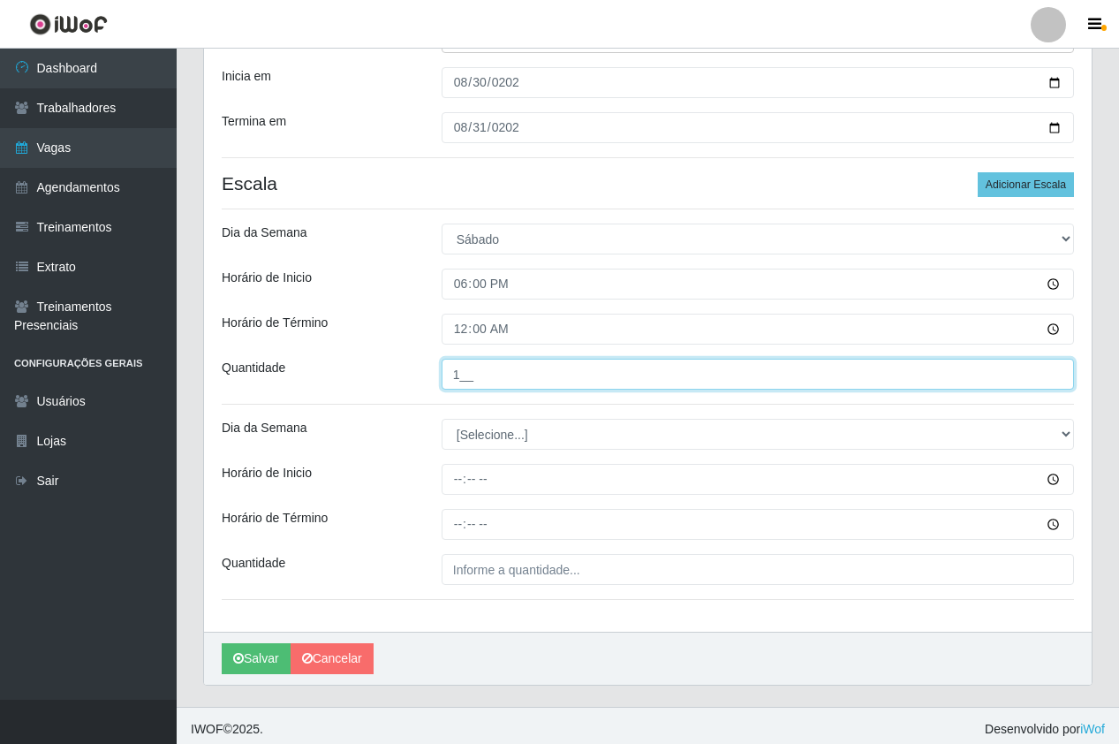
scroll to position [247, 0]
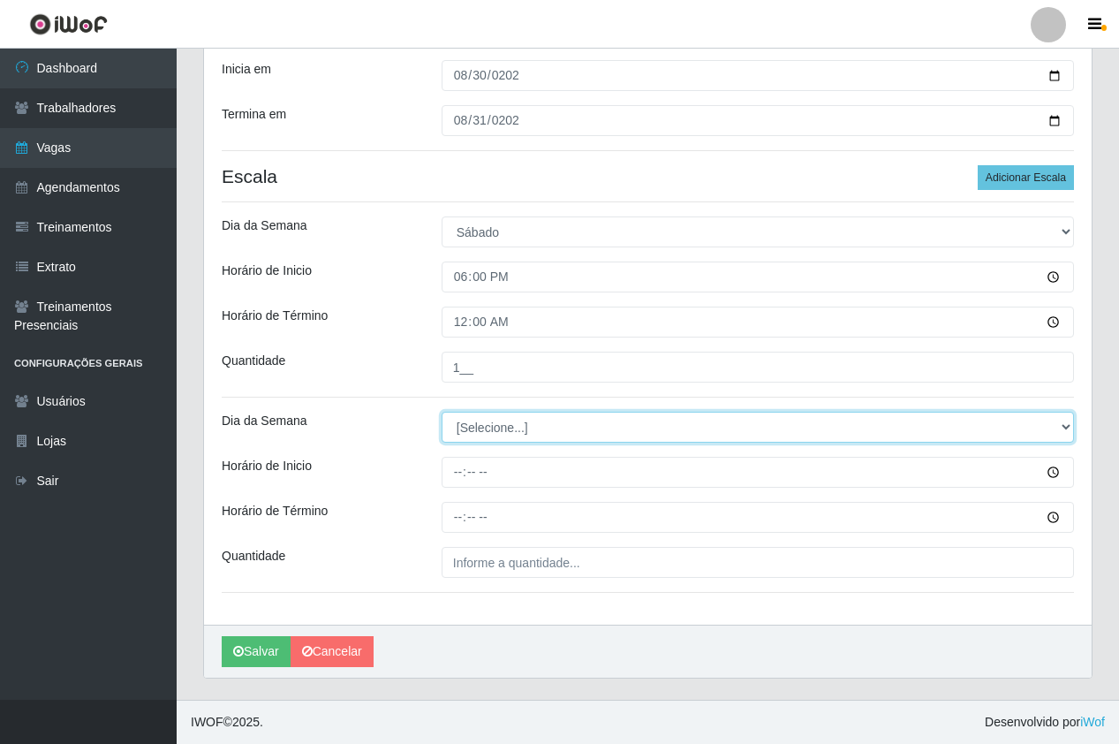
click at [473, 437] on select "[Selecione...] Segunda Terça Quarta Quinta Sexta Sábado Domingo" at bounding box center [758, 427] width 633 height 31
select select "0"
click at [442, 412] on select "[Selecione...] Segunda Terça Quarta Quinta Sexta Sábado Domingo" at bounding box center [758, 427] width 633 height 31
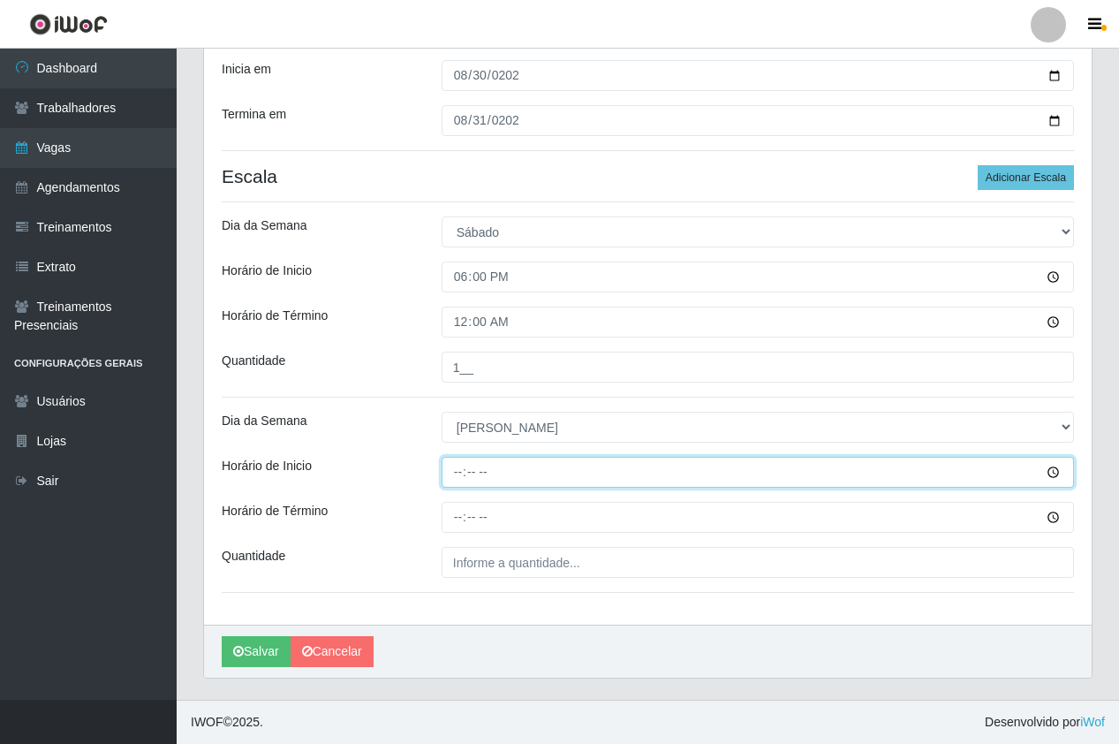
click at [467, 467] on input "Horário de Inicio" at bounding box center [758, 472] width 633 height 31
type input "18:00"
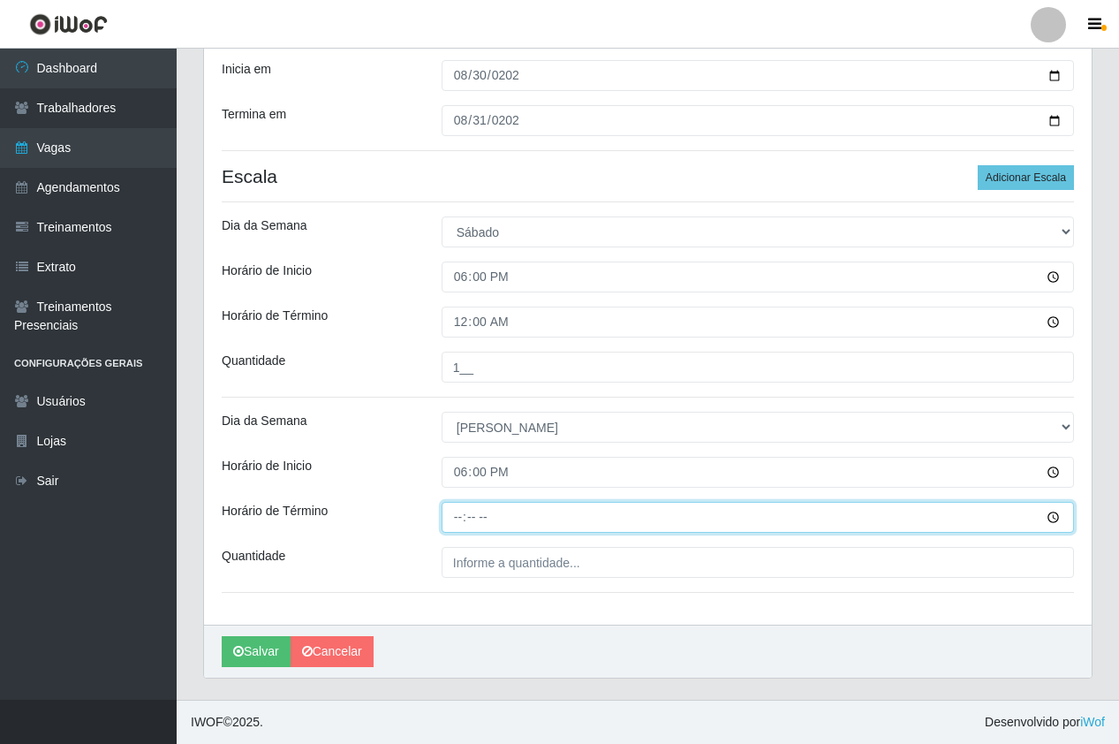
click at [459, 515] on input "Horário de Término" at bounding box center [758, 517] width 633 height 31
type input "00:00"
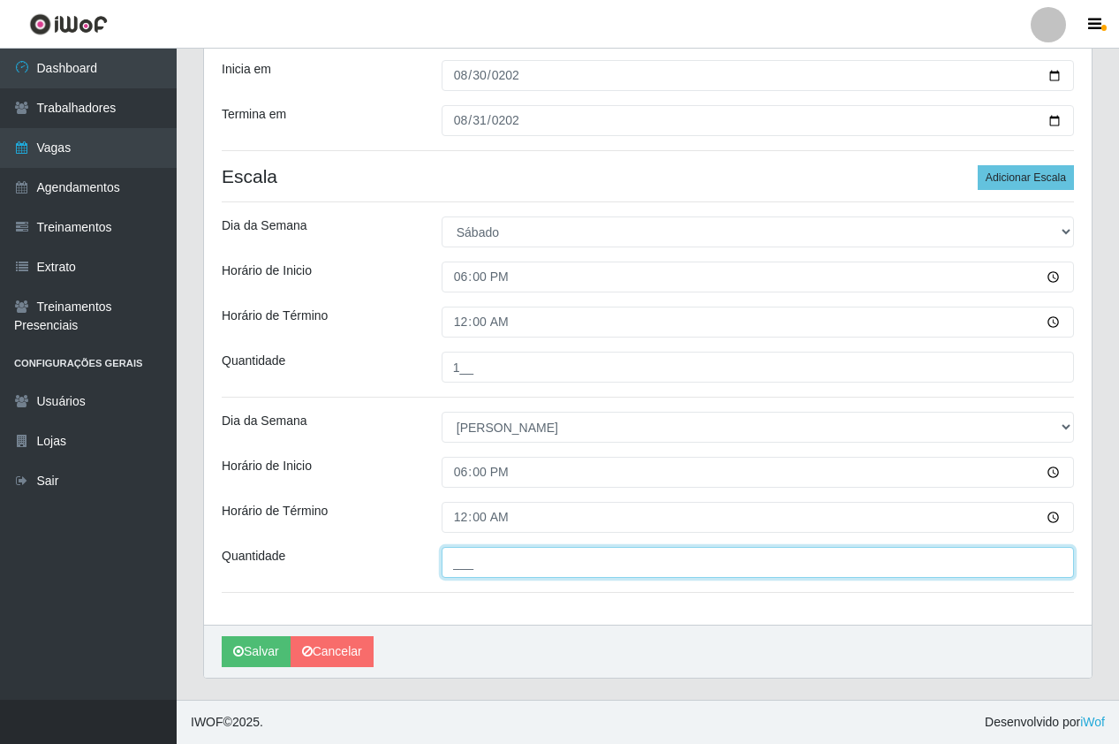
click at [482, 549] on input "___" at bounding box center [758, 562] width 633 height 31
type input "1__"
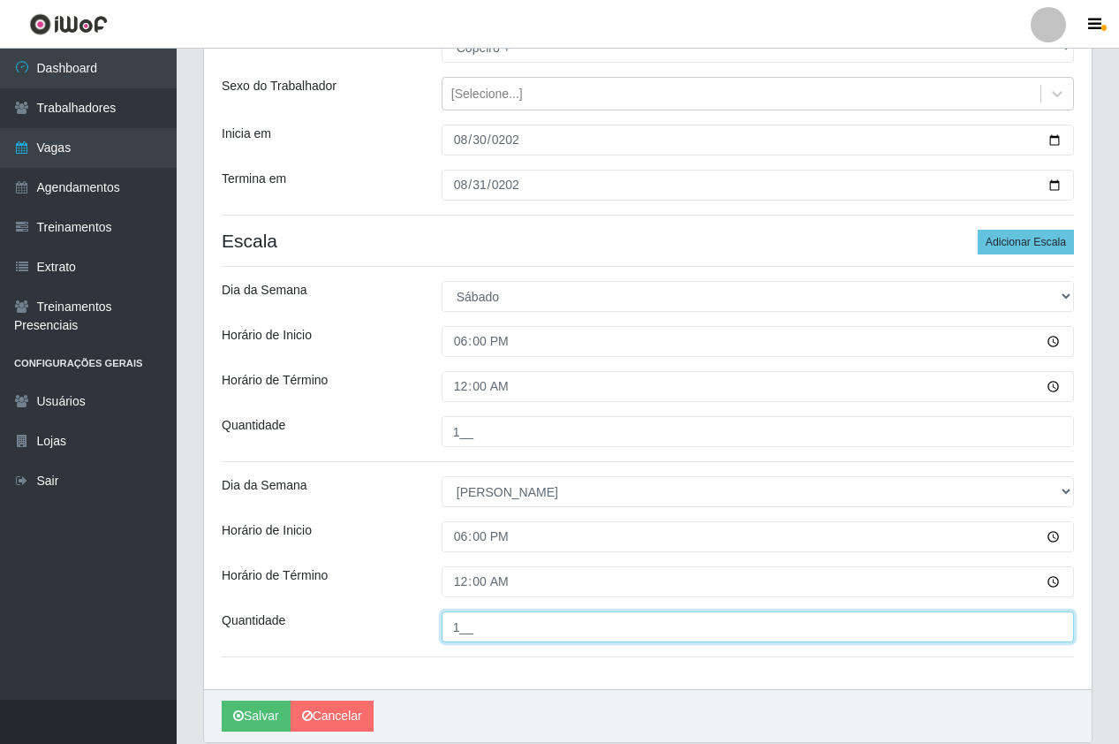
scroll to position [0, 0]
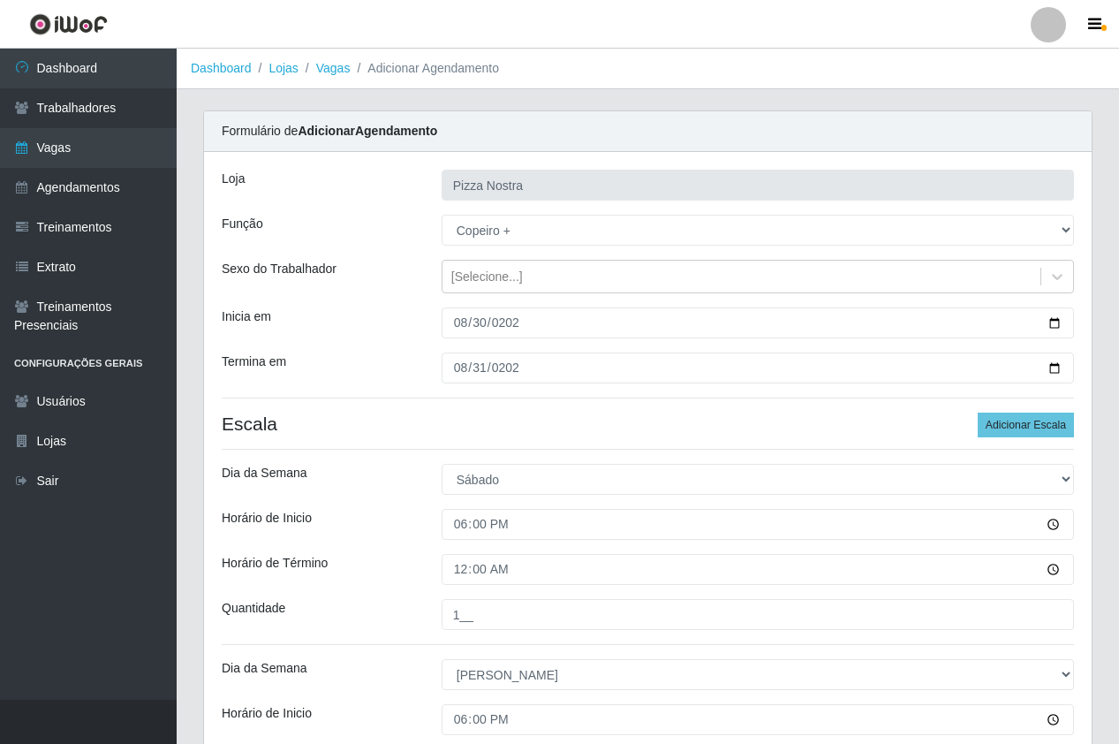
click at [497, 428] on h4 "Escala Adicionar Escala" at bounding box center [648, 424] width 853 height 22
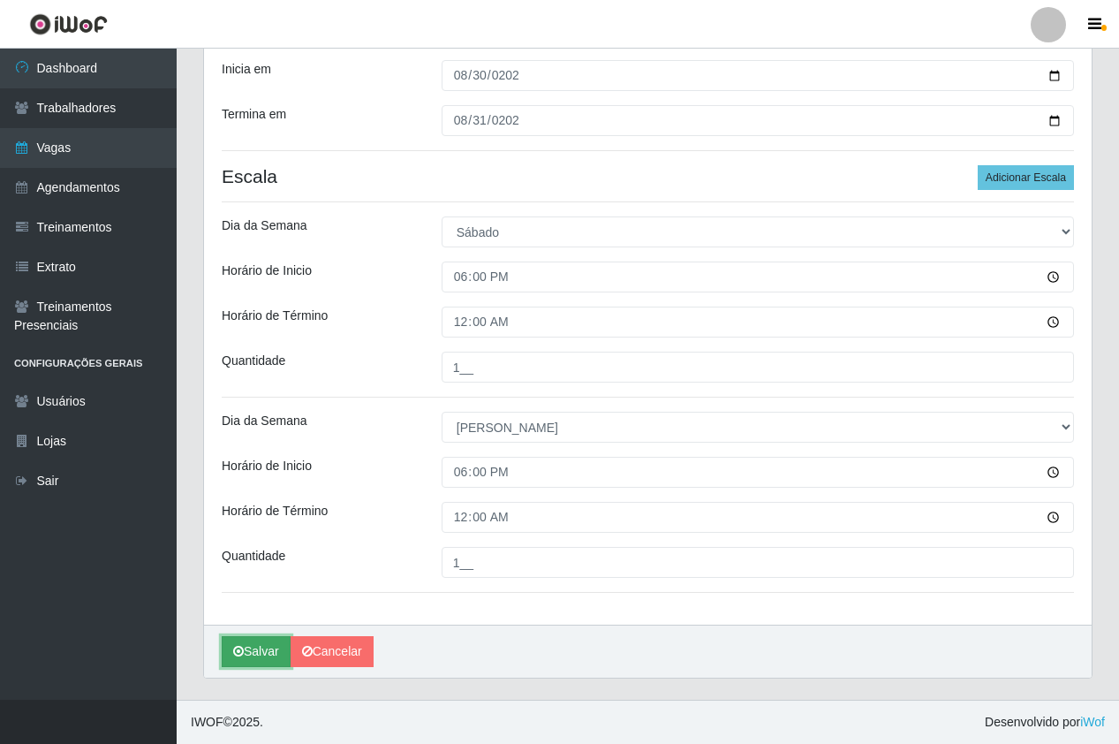
click at [264, 652] on button "Salvar" at bounding box center [256, 651] width 69 height 31
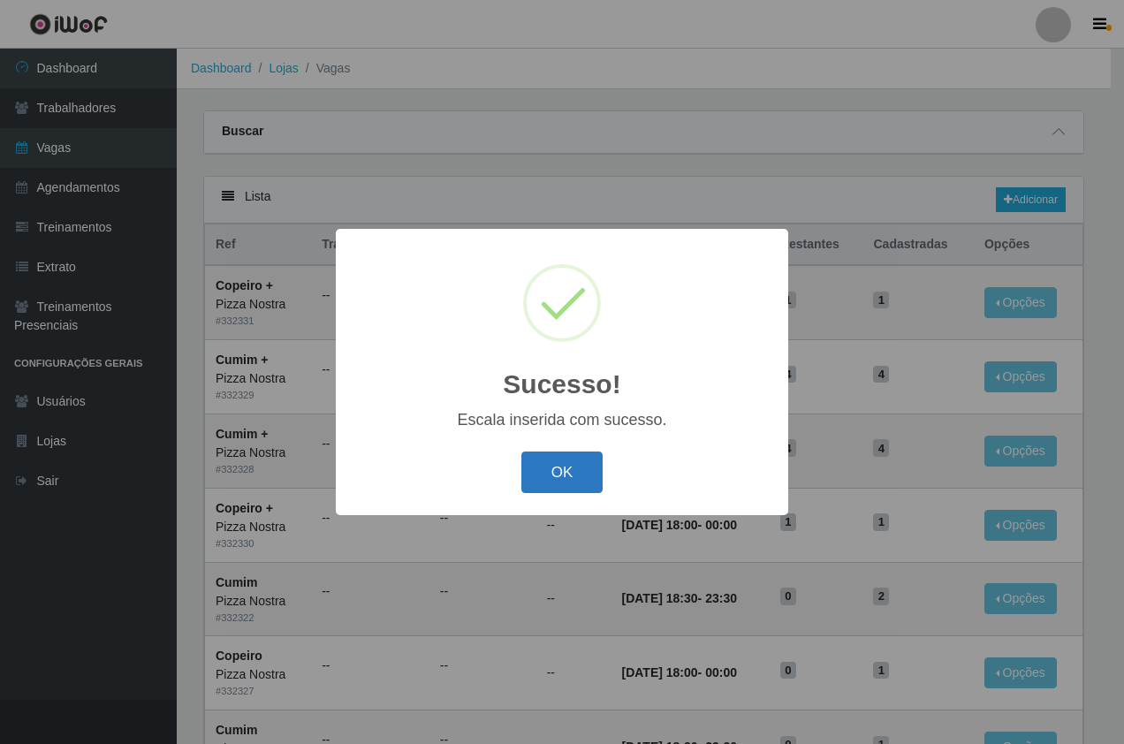
click at [568, 482] on button "OK" at bounding box center [562, 472] width 82 height 42
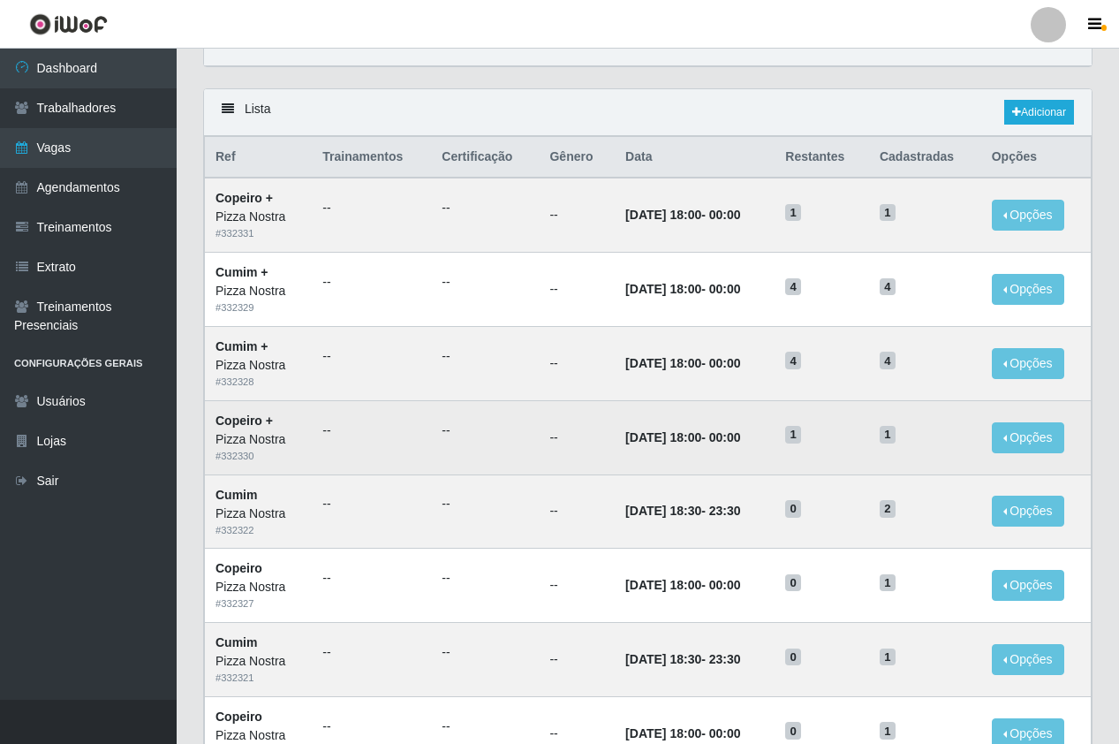
scroll to position [88, 0]
